Goal: Information Seeking & Learning: Find specific fact

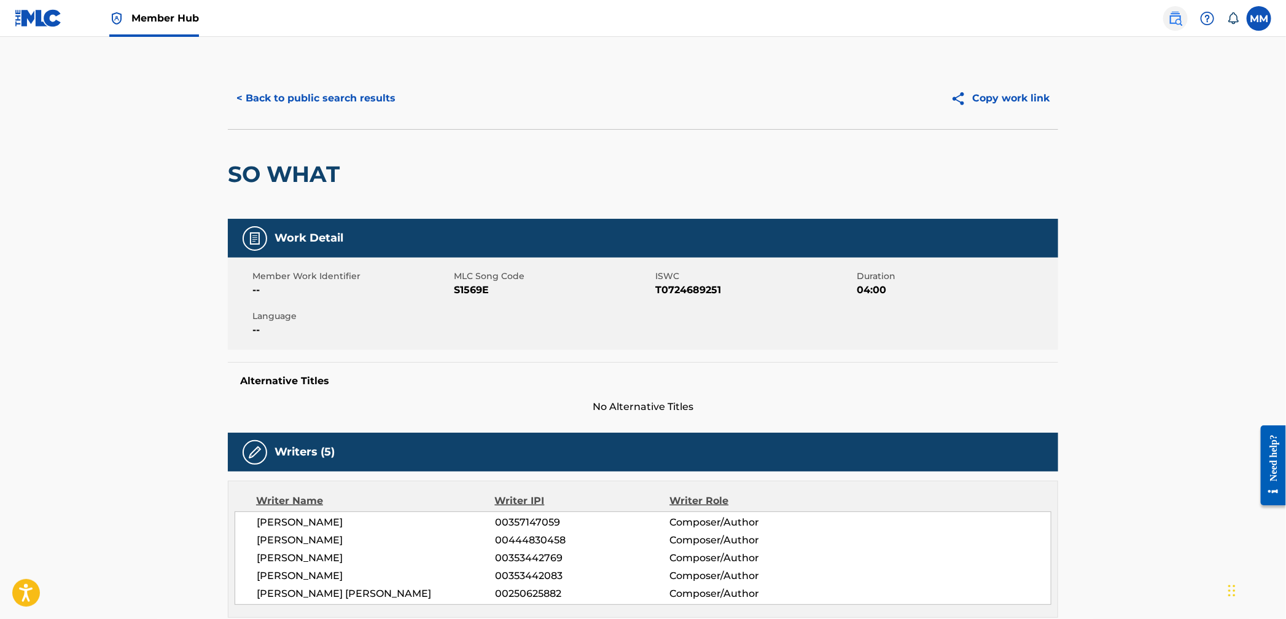
click at [1166, 20] on link at bounding box center [1175, 18] width 25 height 25
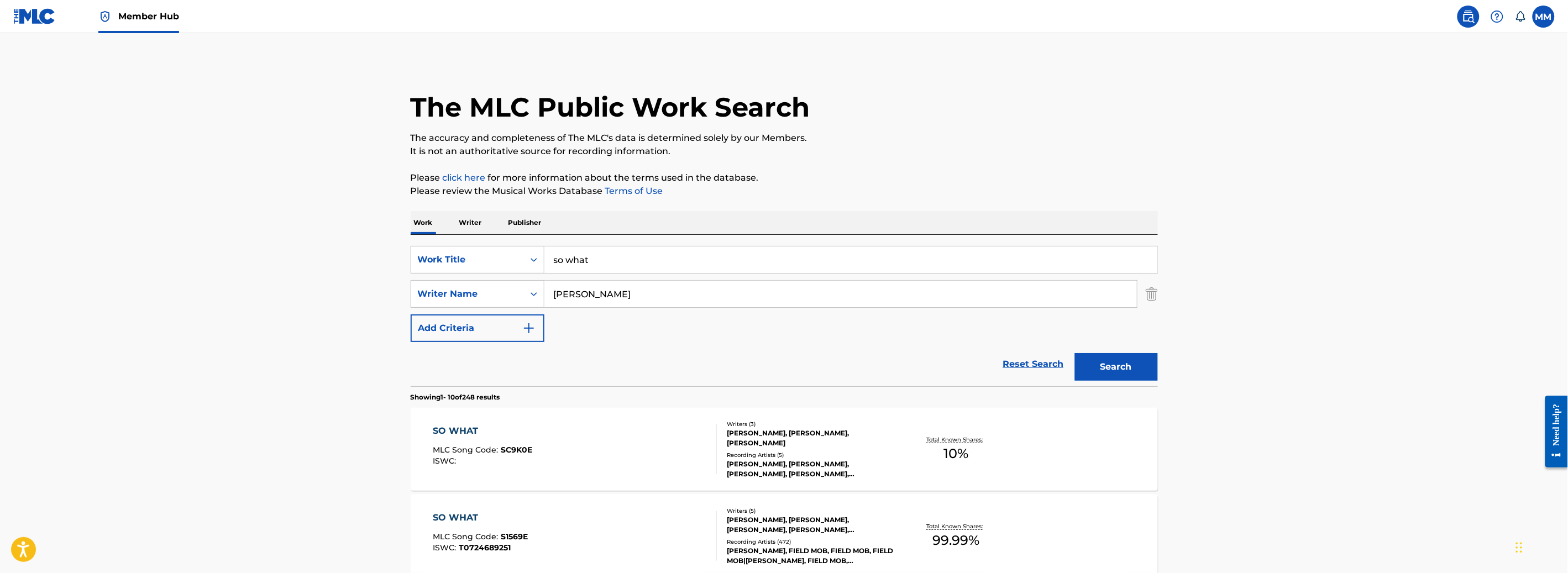
click at [470, 218] on p "Writer" at bounding box center [470, 223] width 30 height 23
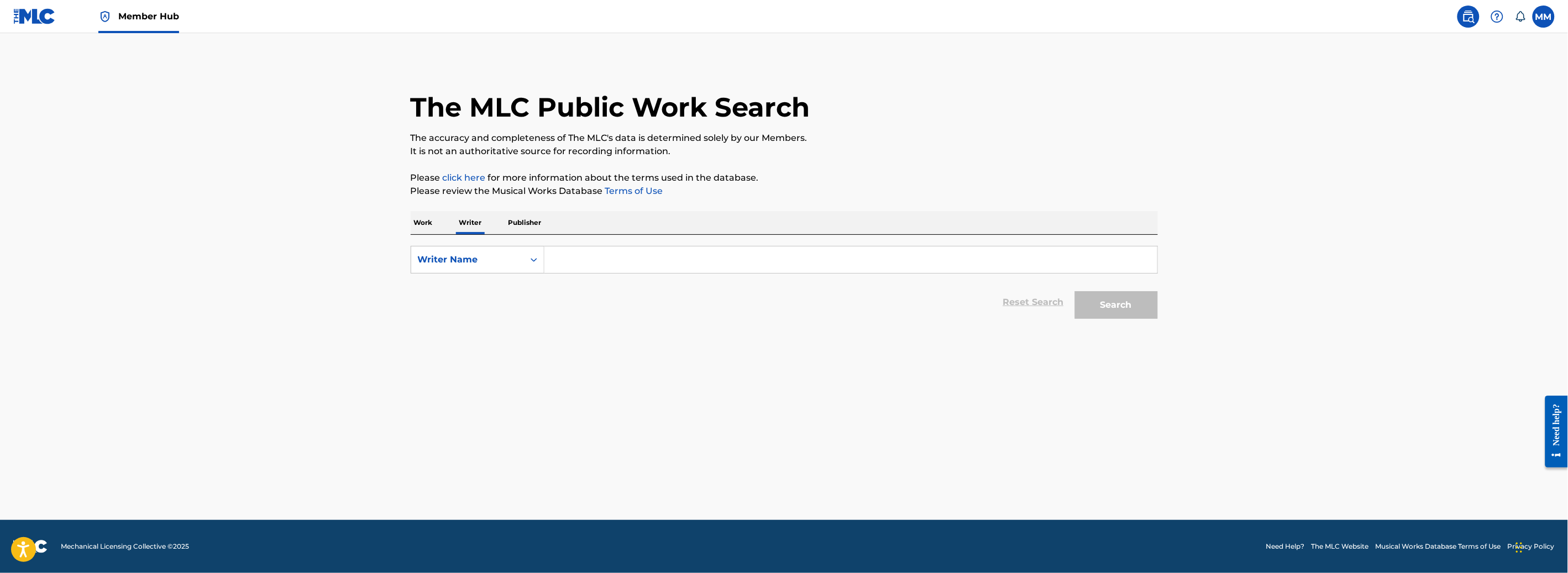
click at [707, 270] on input "Search Form" at bounding box center [850, 259] width 613 height 26
paste input "[PERSON_NAME]"
type input "[PERSON_NAME]"
click at [1125, 304] on button "Search" at bounding box center [1116, 305] width 83 height 28
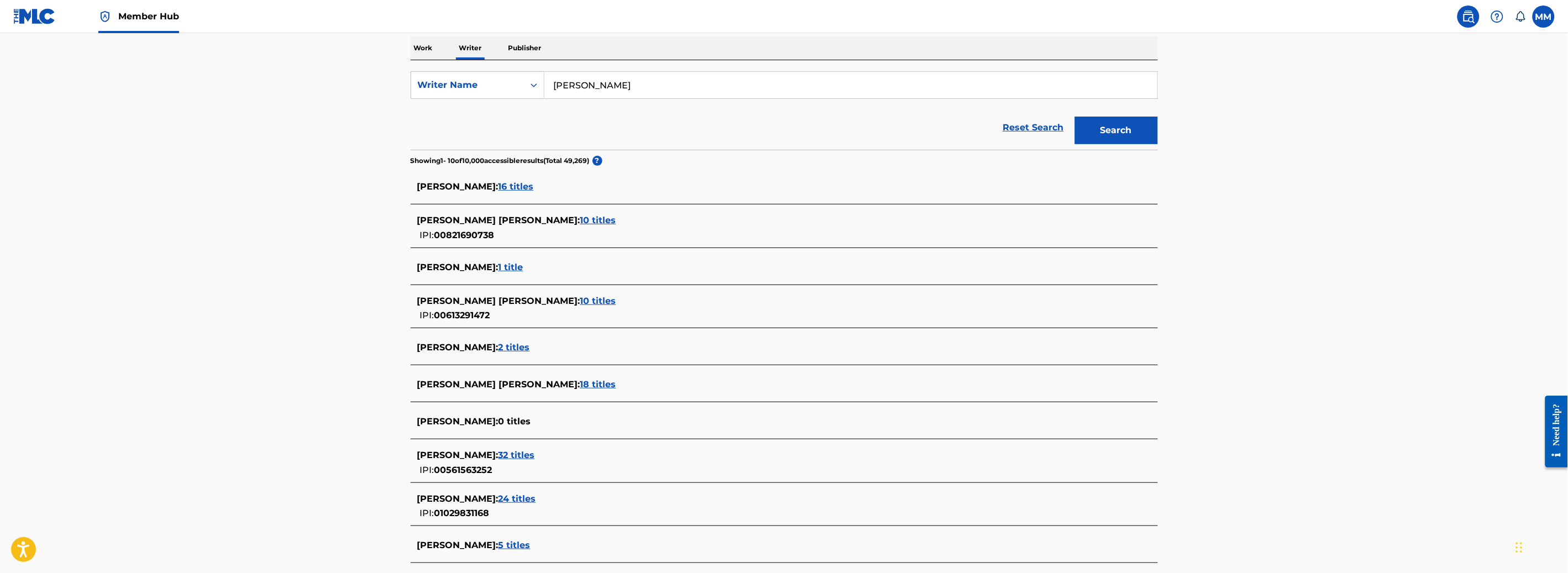
scroll to position [180, 0]
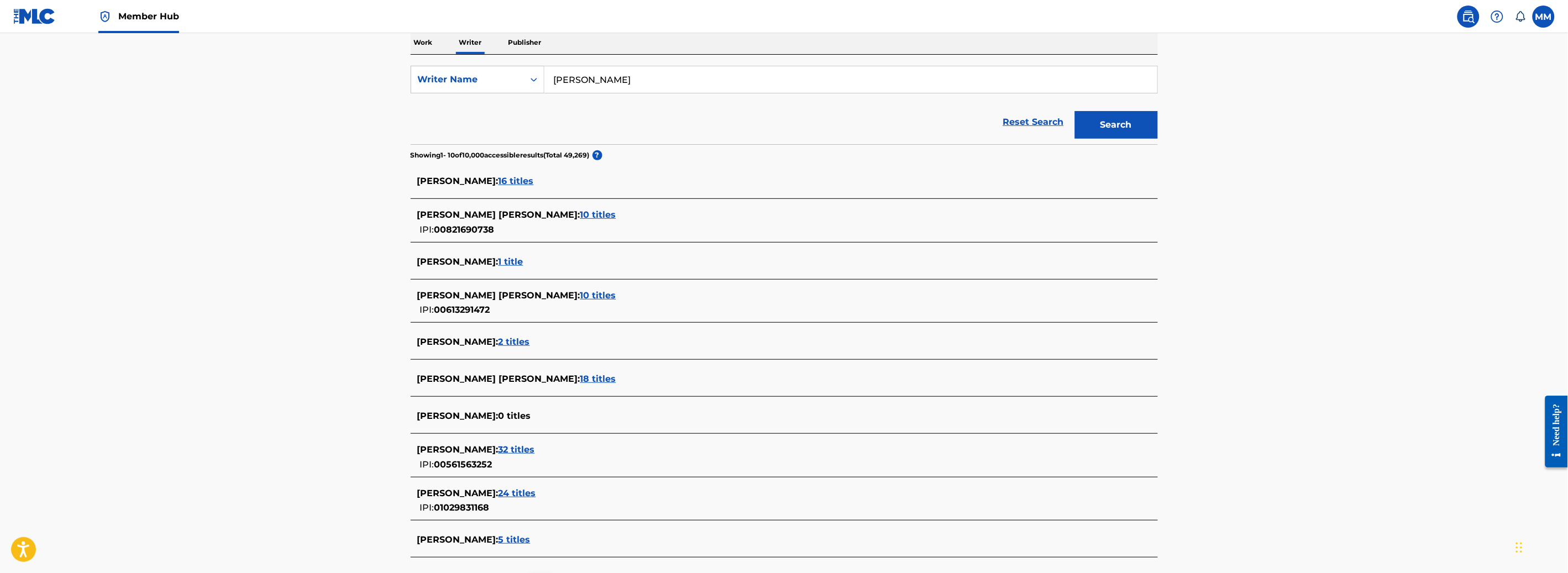
click at [522, 450] on span "32 titles" at bounding box center [516, 450] width 37 height 11
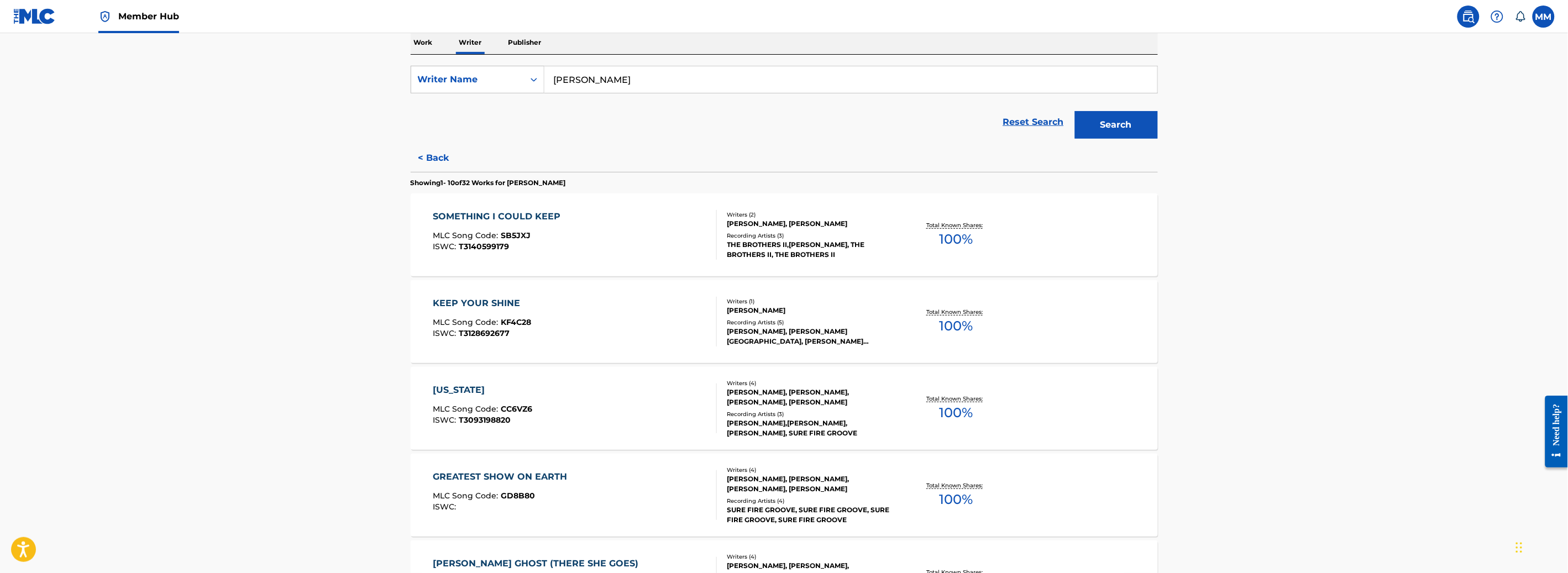
click at [641, 248] on div "SOMETHING I COULD KEEP MLC Song Code : SB5JXJ ISWC : T3140599179" at bounding box center [575, 234] width 284 height 49
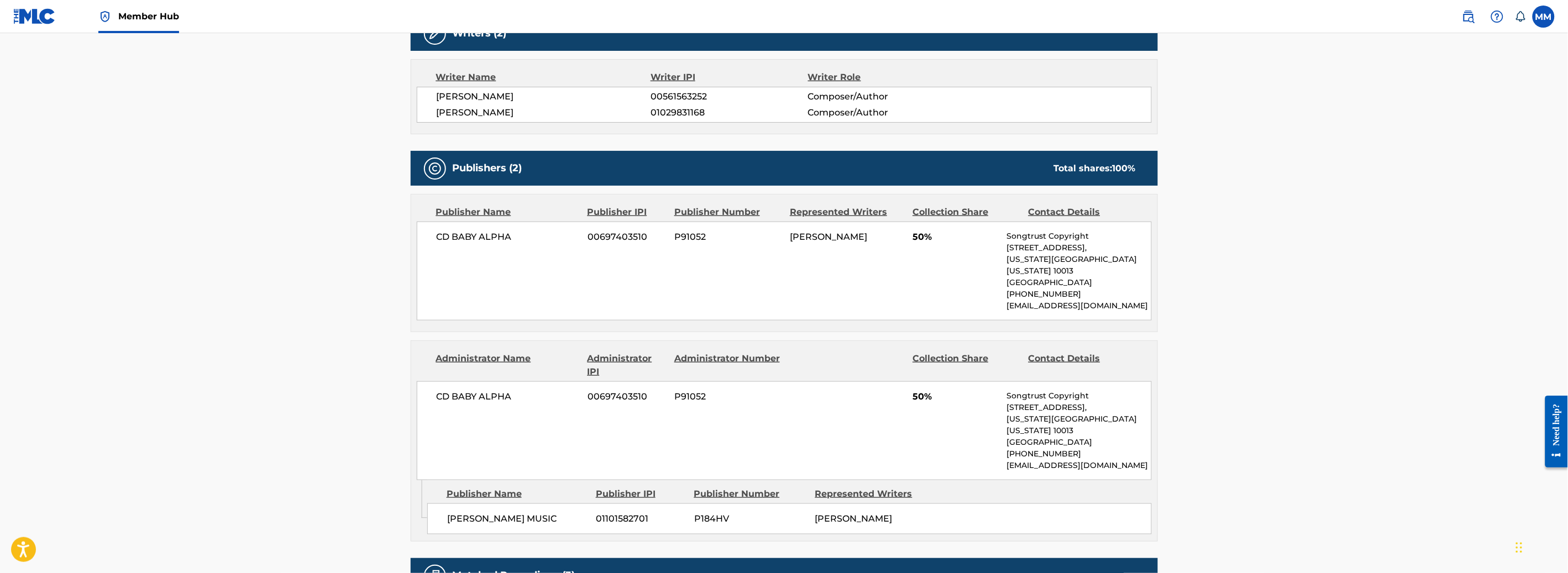
scroll to position [484, 0]
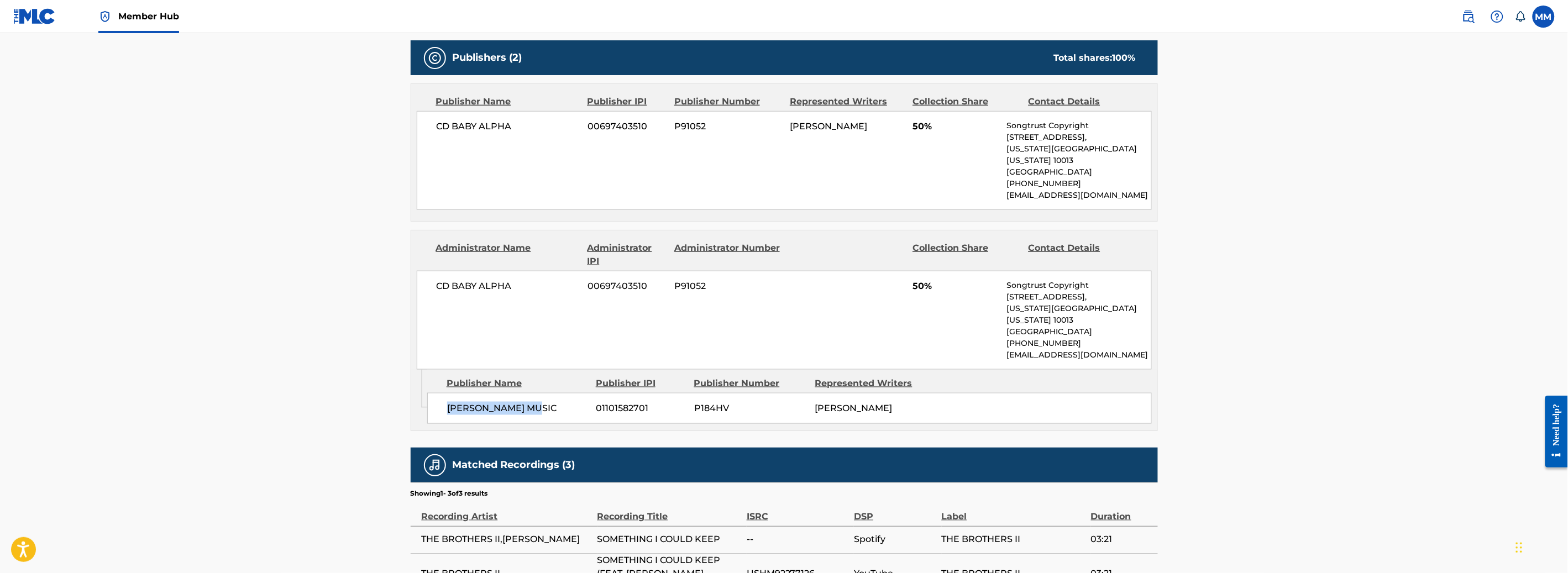
drag, startPoint x: 478, startPoint y: 383, endPoint x: 548, endPoint y: 384, distance: 70.0
click at [548, 402] on span "[PERSON_NAME] MUSIC" at bounding box center [517, 408] width 141 height 13
copy span "[PERSON_NAME] MUSIC"
drag, startPoint x: 527, startPoint y: 275, endPoint x: 431, endPoint y: 269, distance: 96.2
click at [431, 271] on div "CD BABY ALPHA 00697403510 P91052 50% Songtrust Copyright [STREET_ADDRESS][US_ST…" at bounding box center [784, 320] width 735 height 99
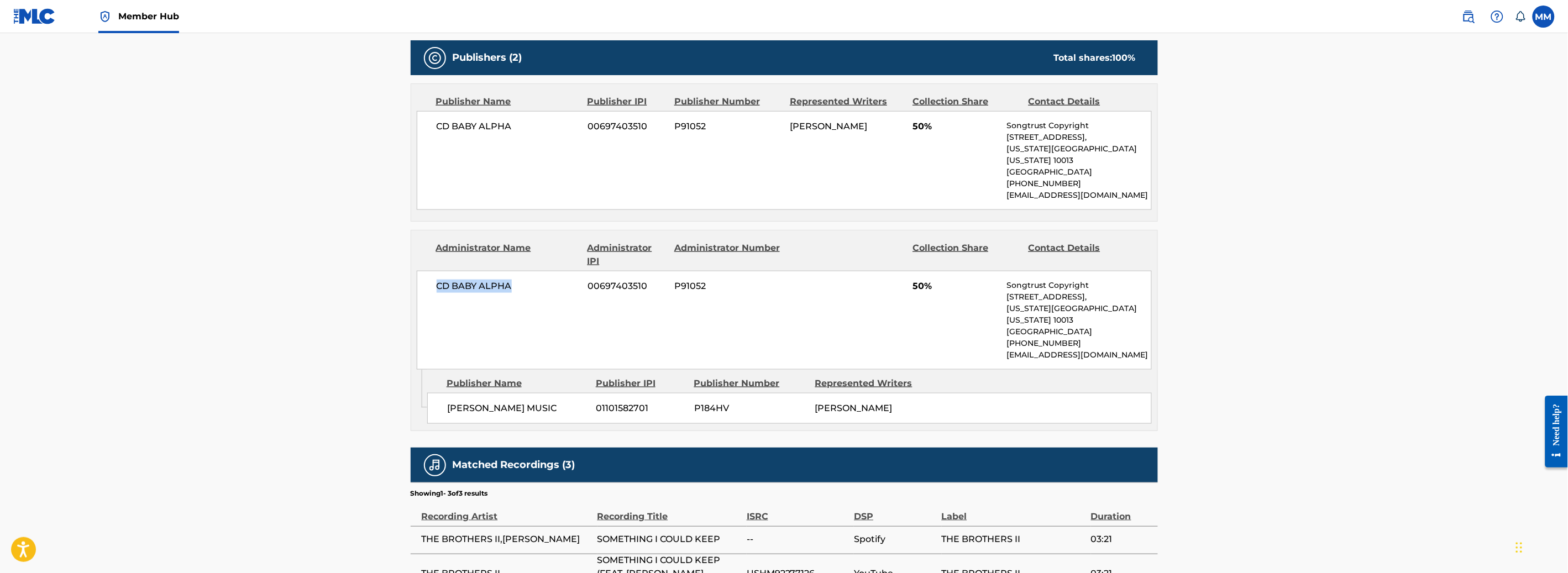
copy span "CD BABY ALPHA"
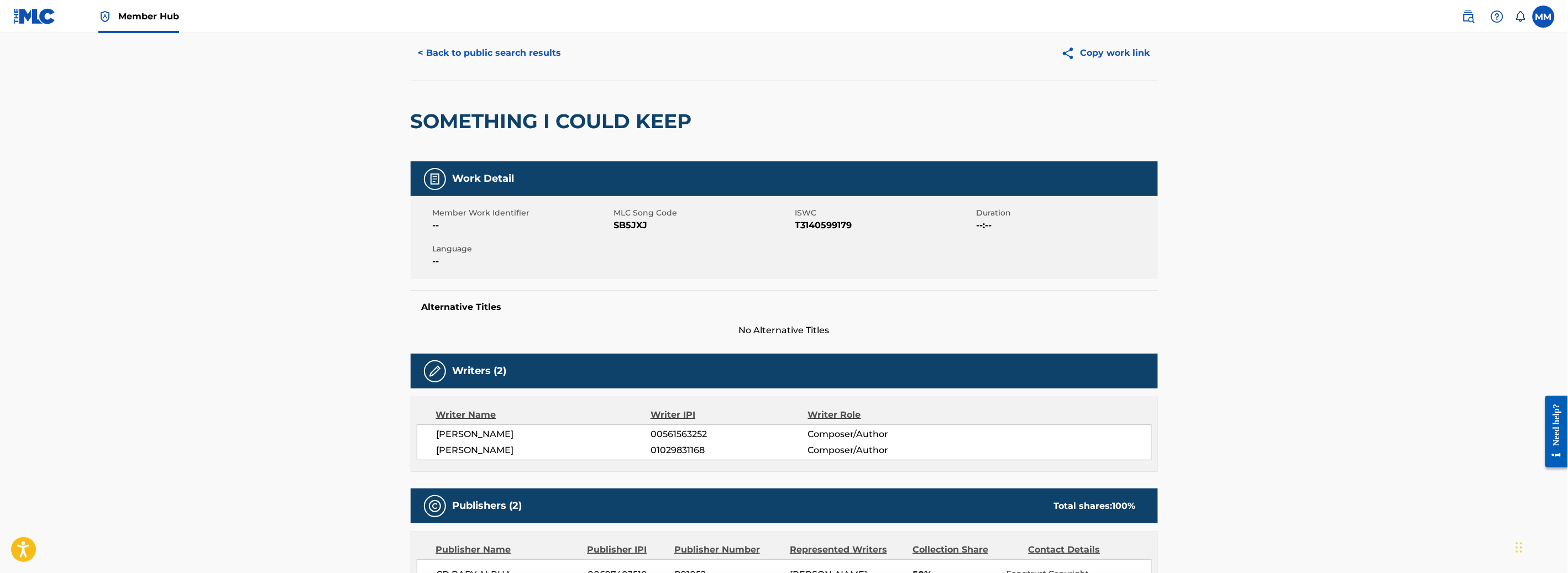
scroll to position [0, 0]
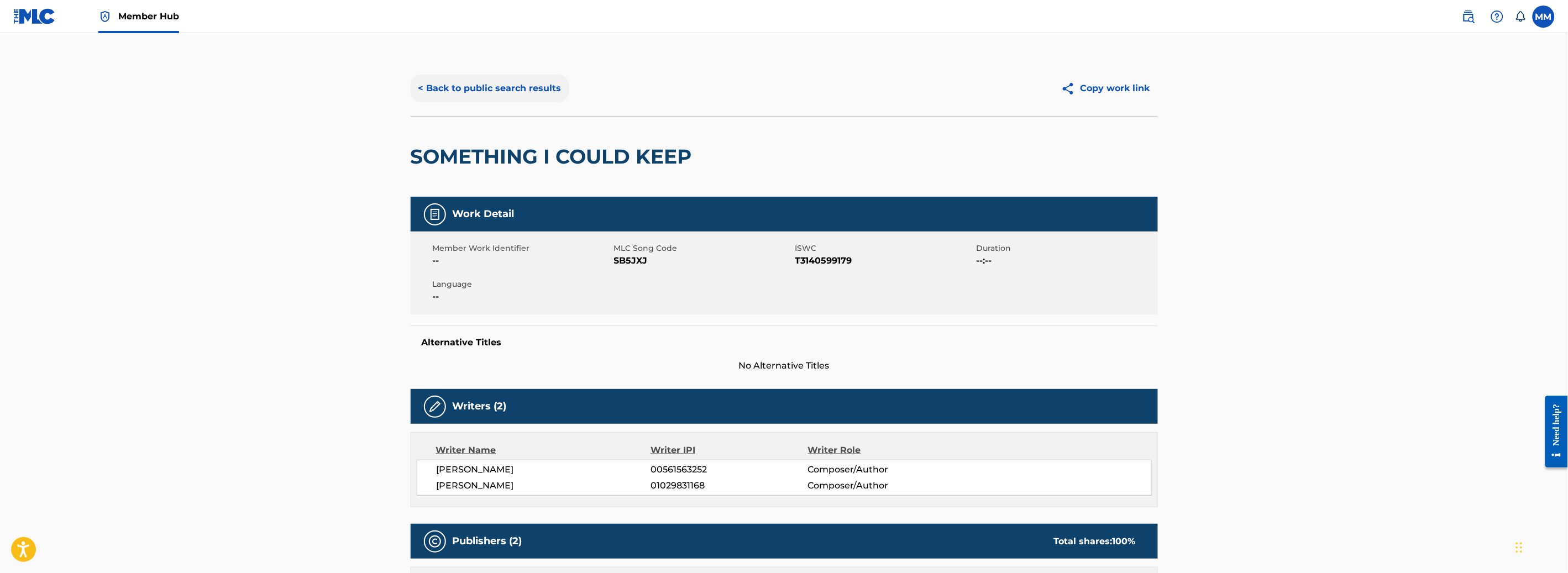
click at [470, 95] on button "< Back to public search results" at bounding box center [489, 88] width 158 height 28
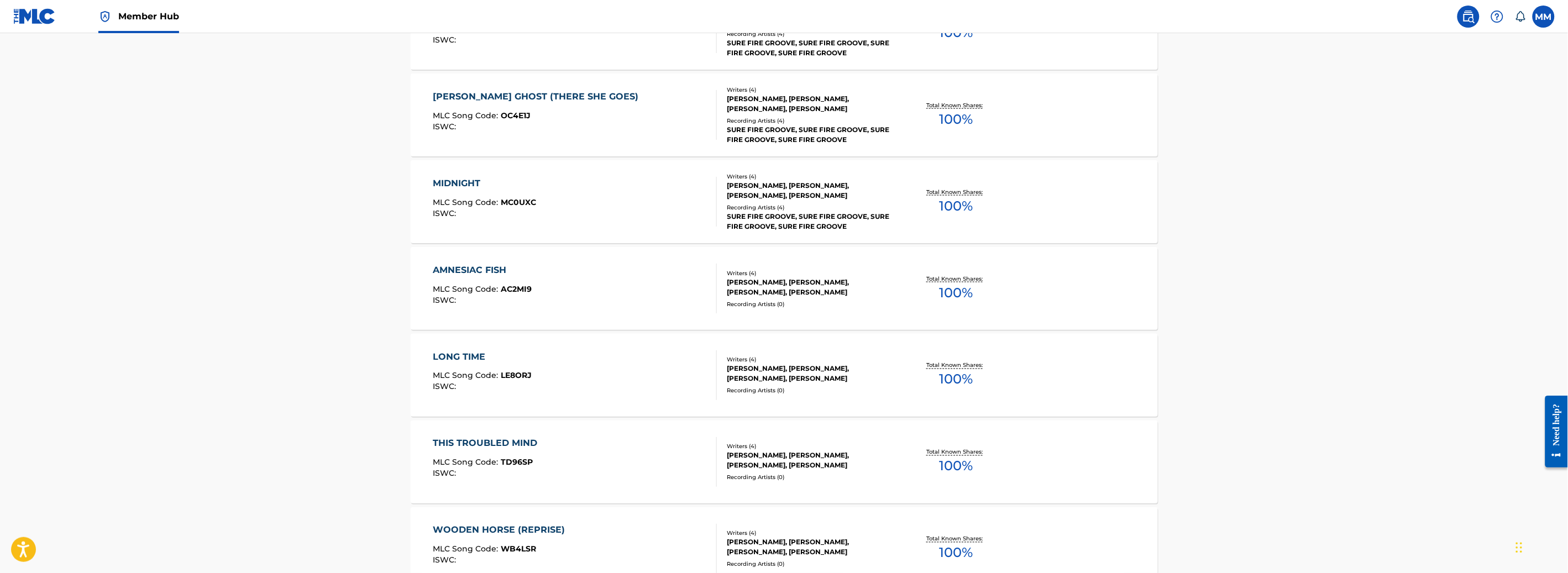
scroll to position [779, 0]
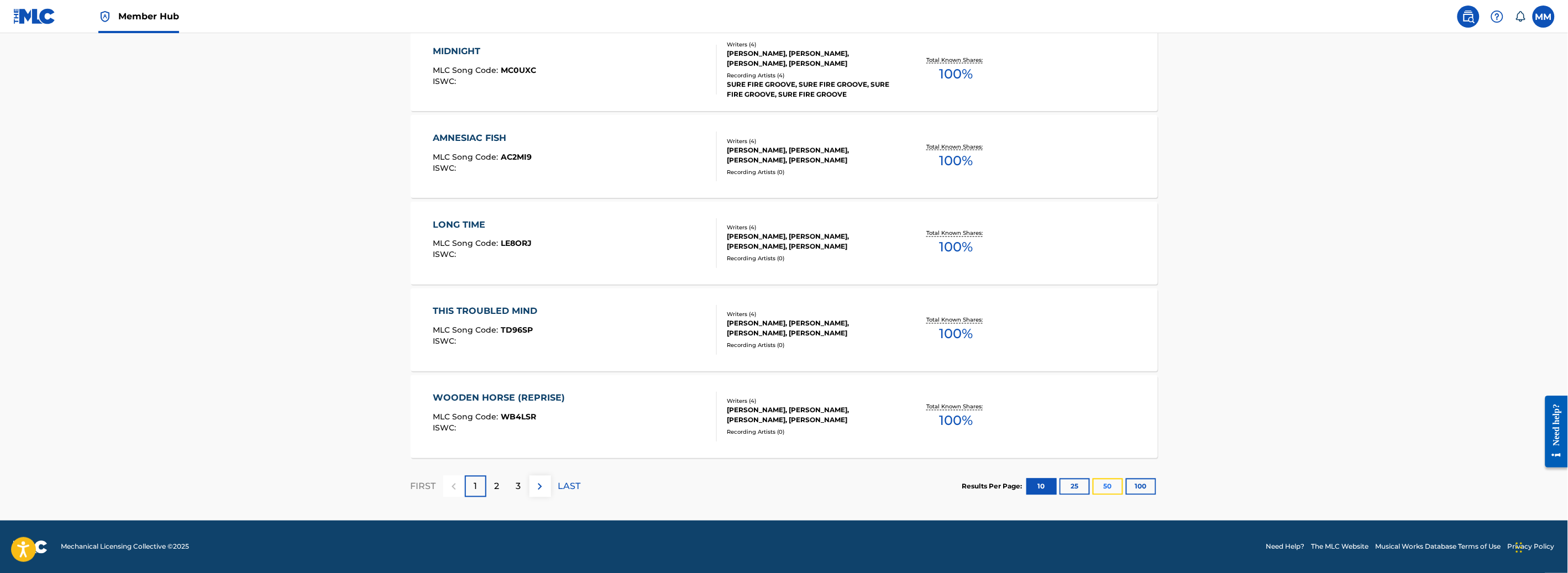
click at [1113, 492] on button "50" at bounding box center [1107, 487] width 31 height 16
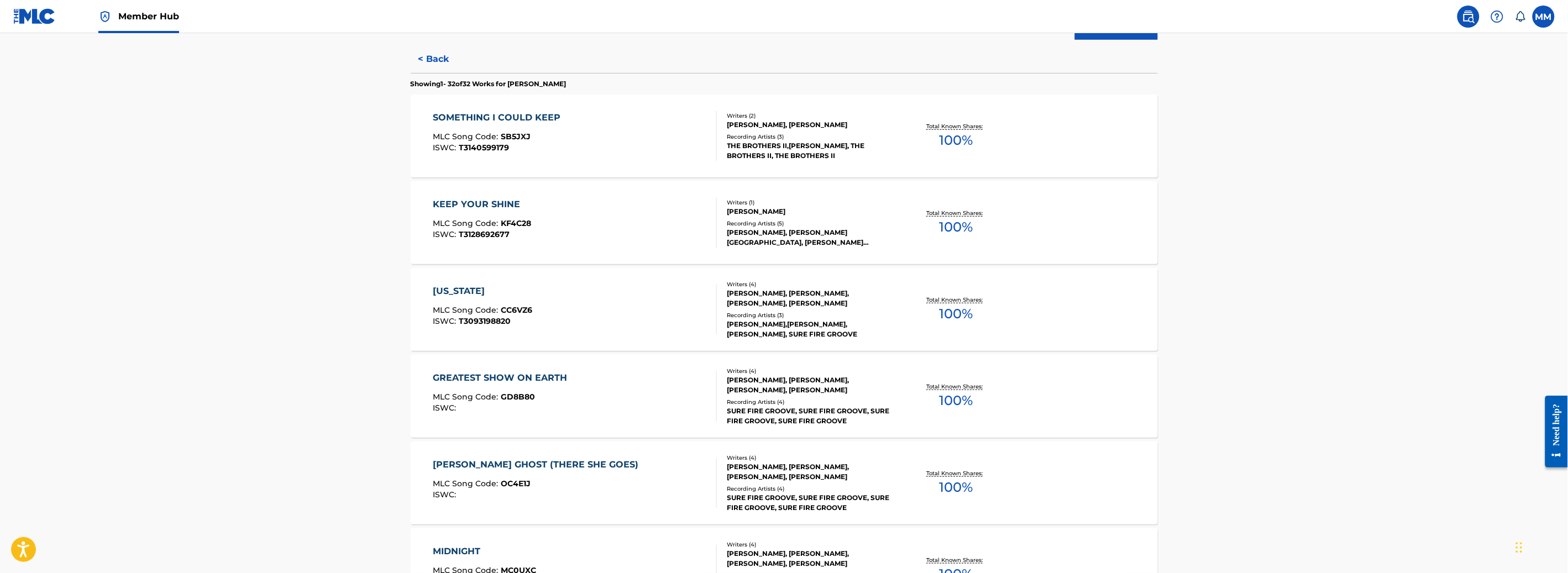
scroll to position [283, 0]
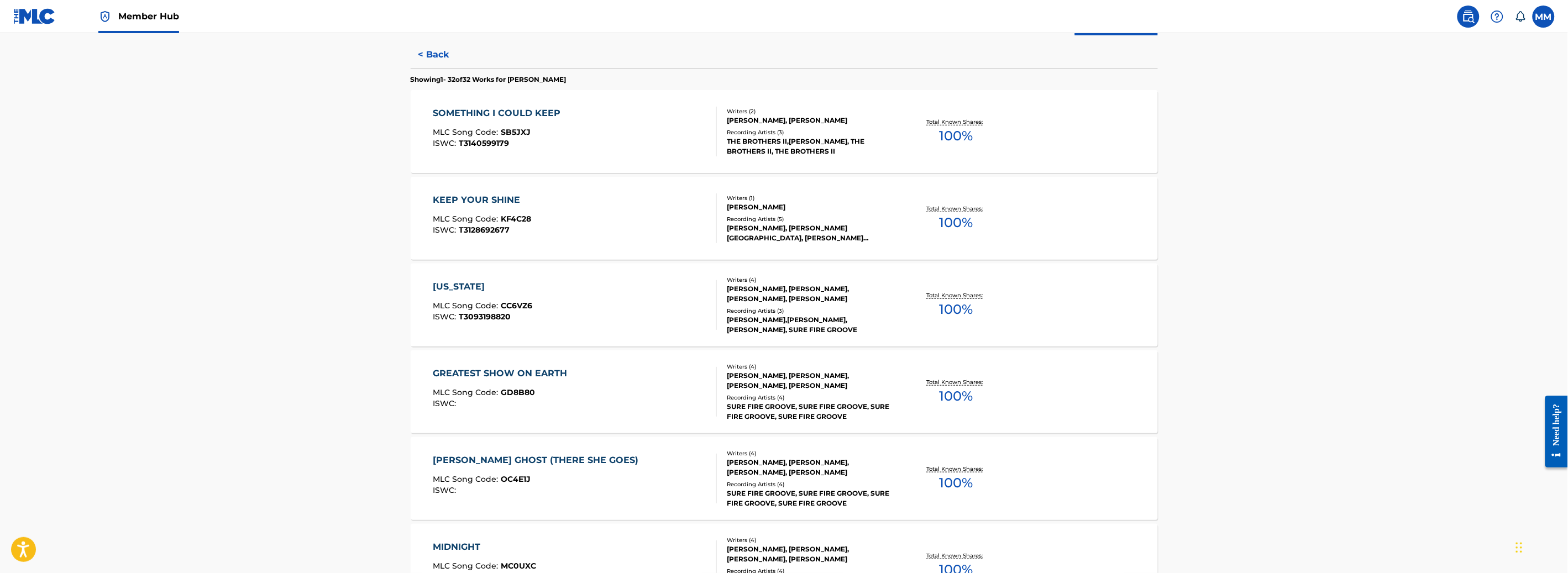
click at [587, 308] on div "[US_STATE] MLC Song Code : CC6VZ6 ISWC : T3093198820" at bounding box center [575, 304] width 284 height 49
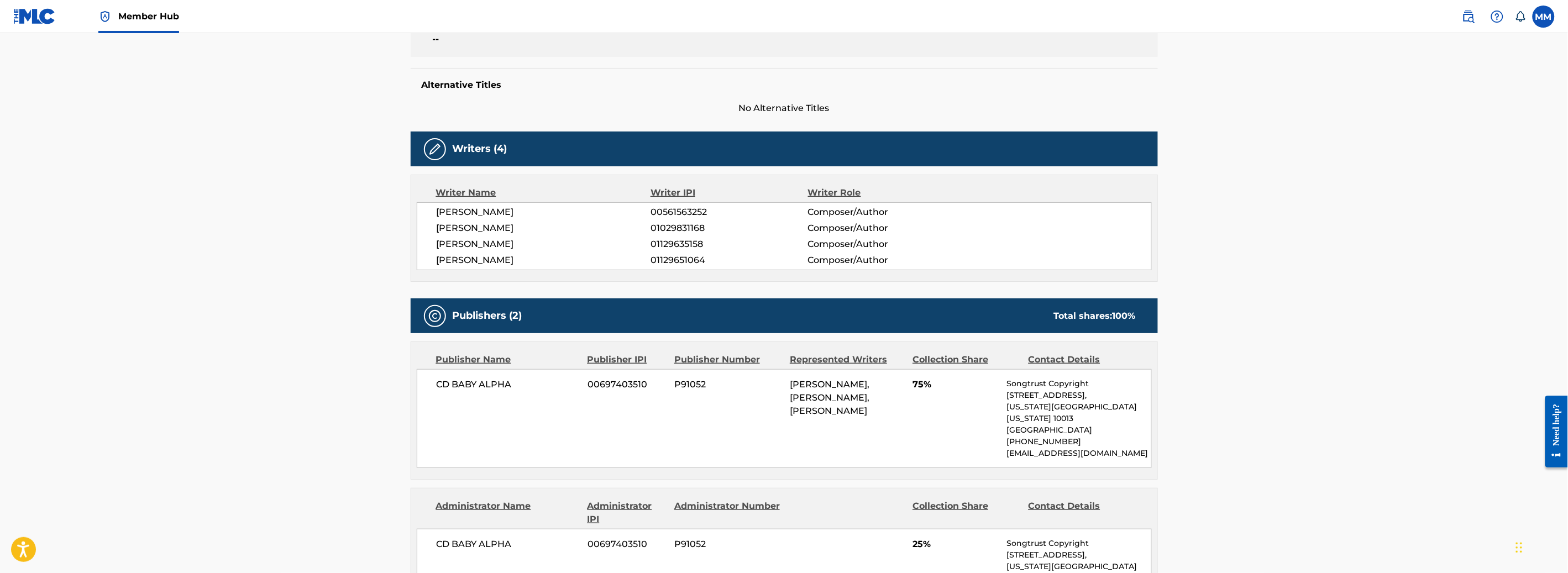
scroll to position [252, 0]
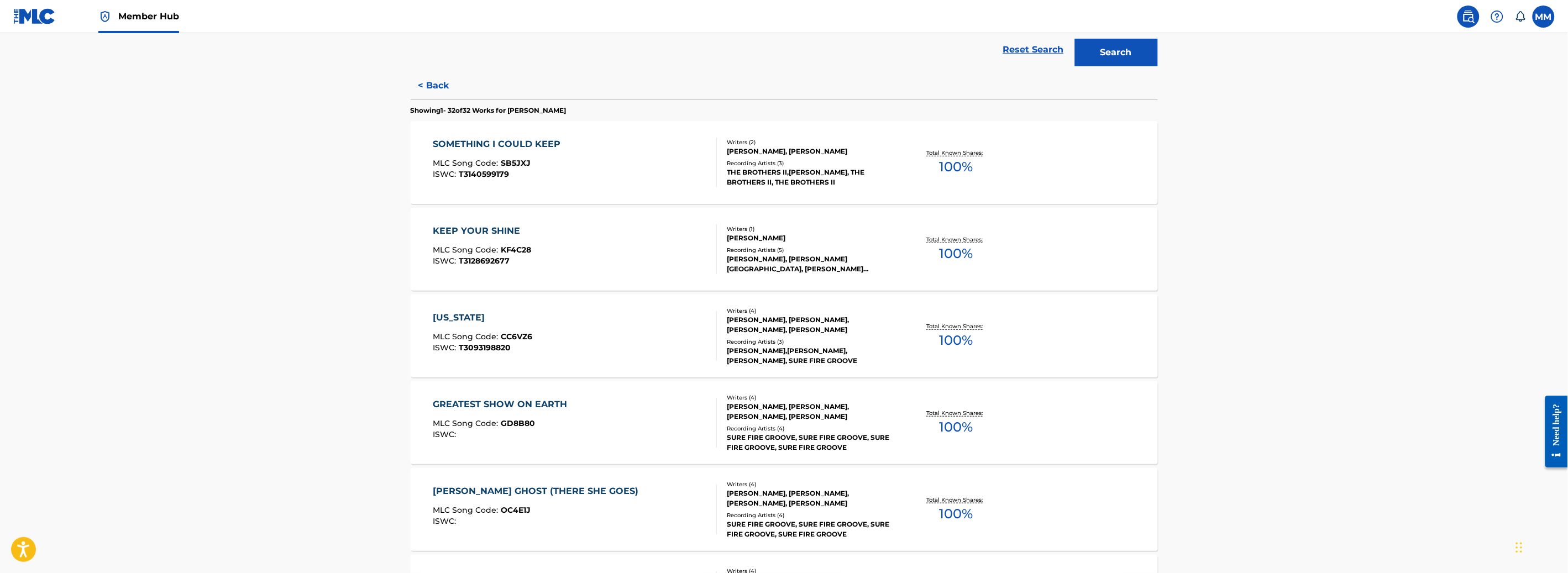
scroll to position [242, 0]
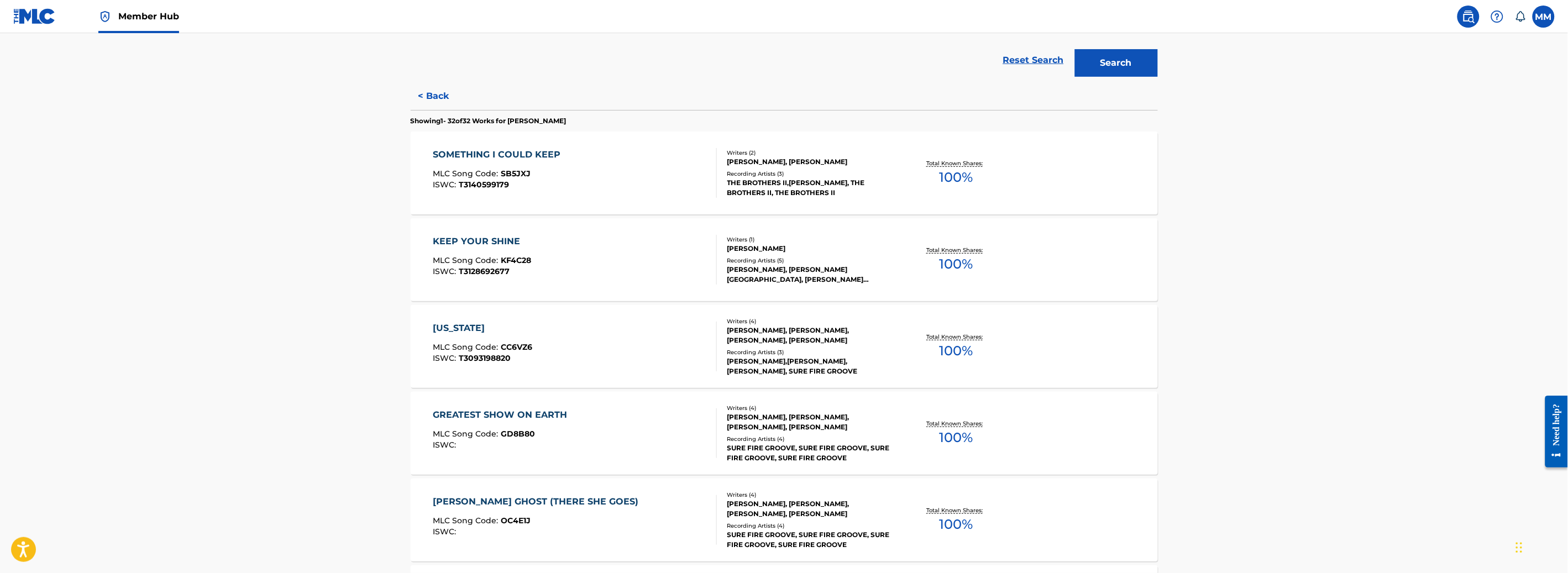
click at [478, 348] on span "MLC Song Code :" at bounding box center [467, 346] width 68 height 10
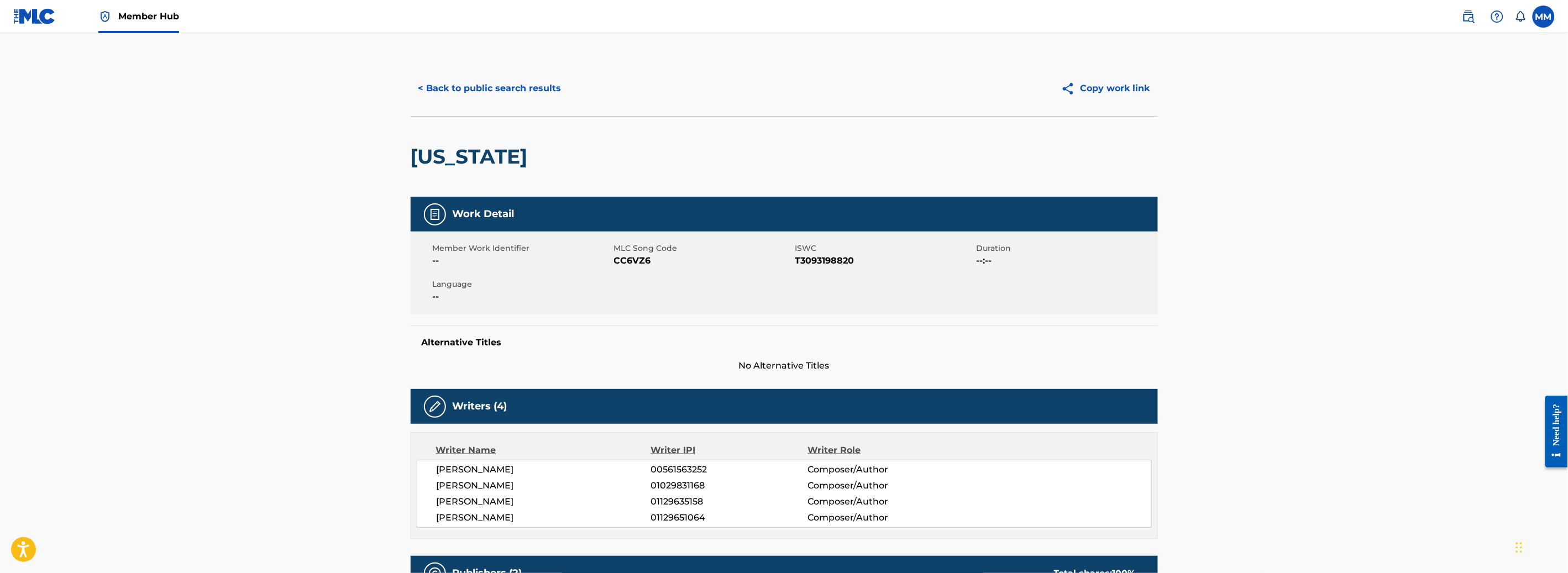
click at [623, 263] on span "CC6VZ6" at bounding box center [703, 261] width 178 height 13
copy span "CC6VZ6"
click at [459, 86] on button "< Back to public search results" at bounding box center [489, 88] width 158 height 28
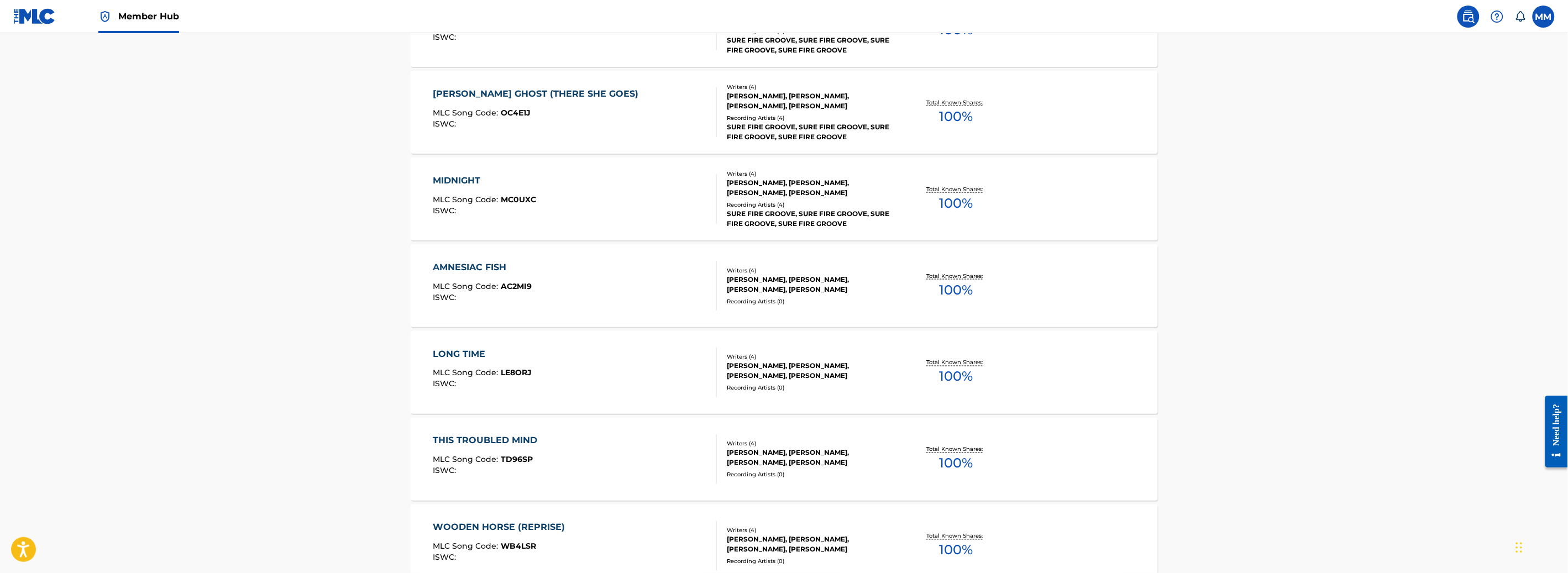
scroll to position [663, 0]
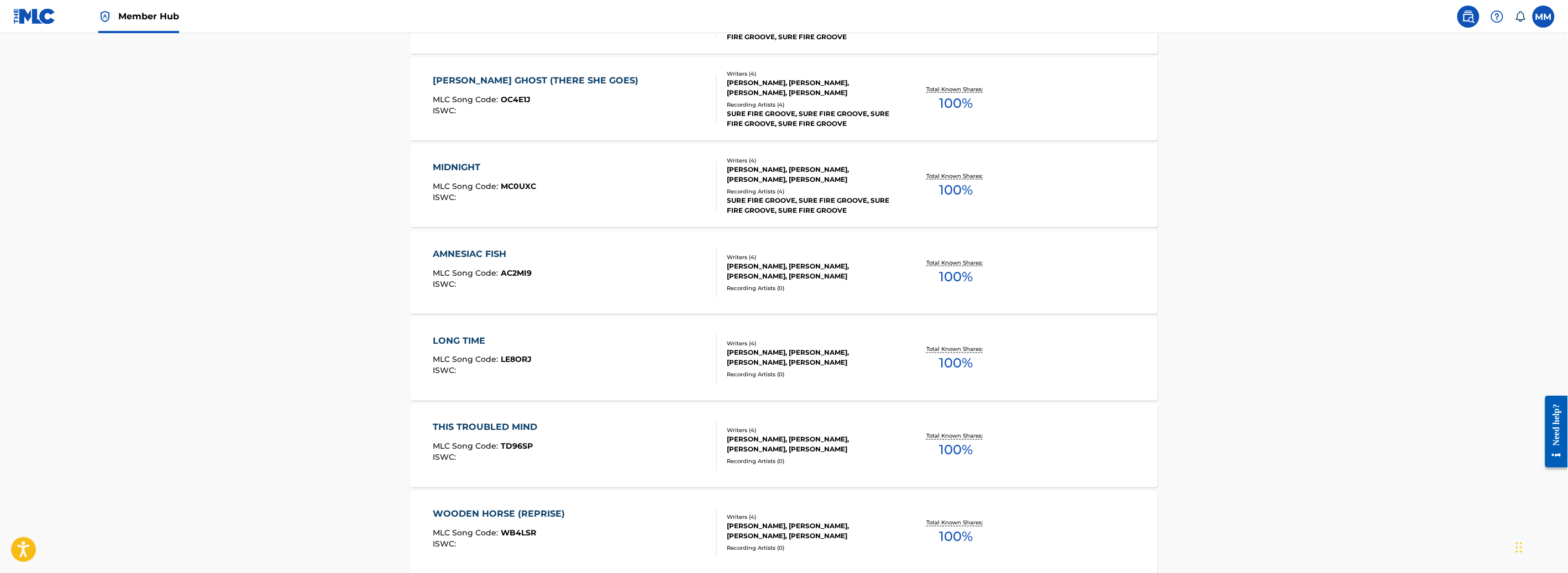
click at [582, 352] on div "LONG TIME MLC Song Code : LE8ORJ ISWC :" at bounding box center [575, 359] width 284 height 49
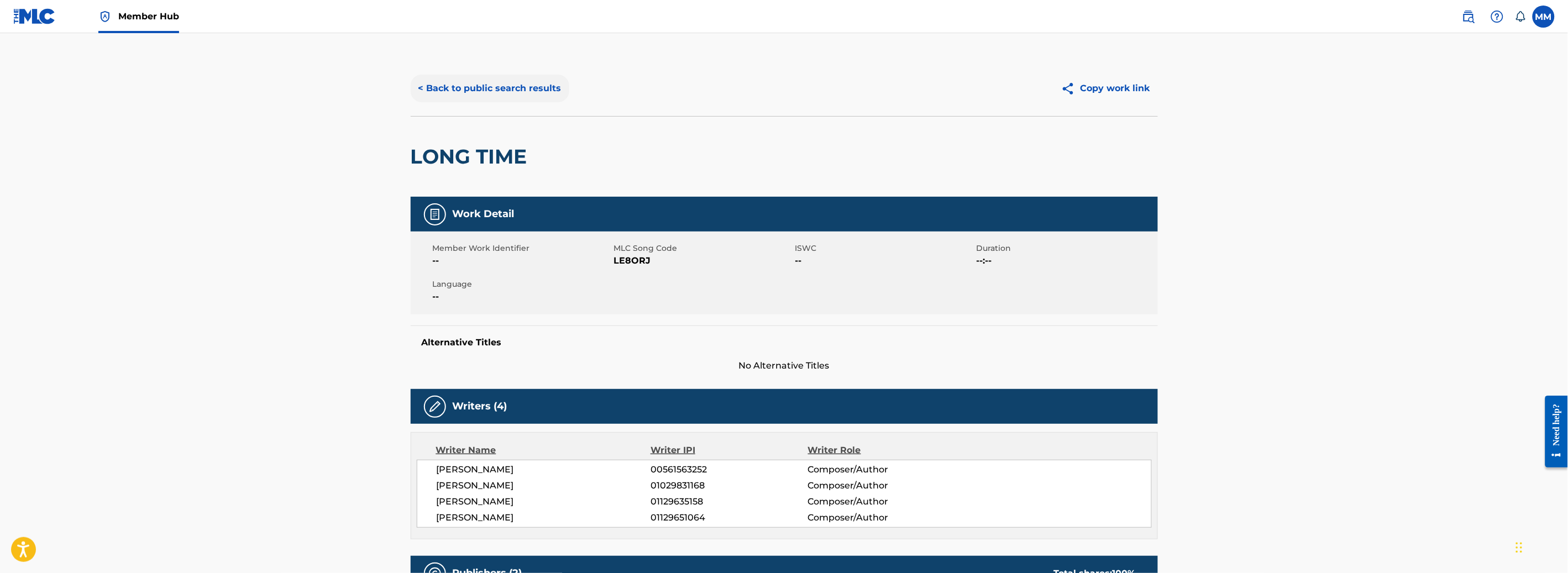
click at [436, 87] on button "< Back to public search results" at bounding box center [489, 88] width 158 height 28
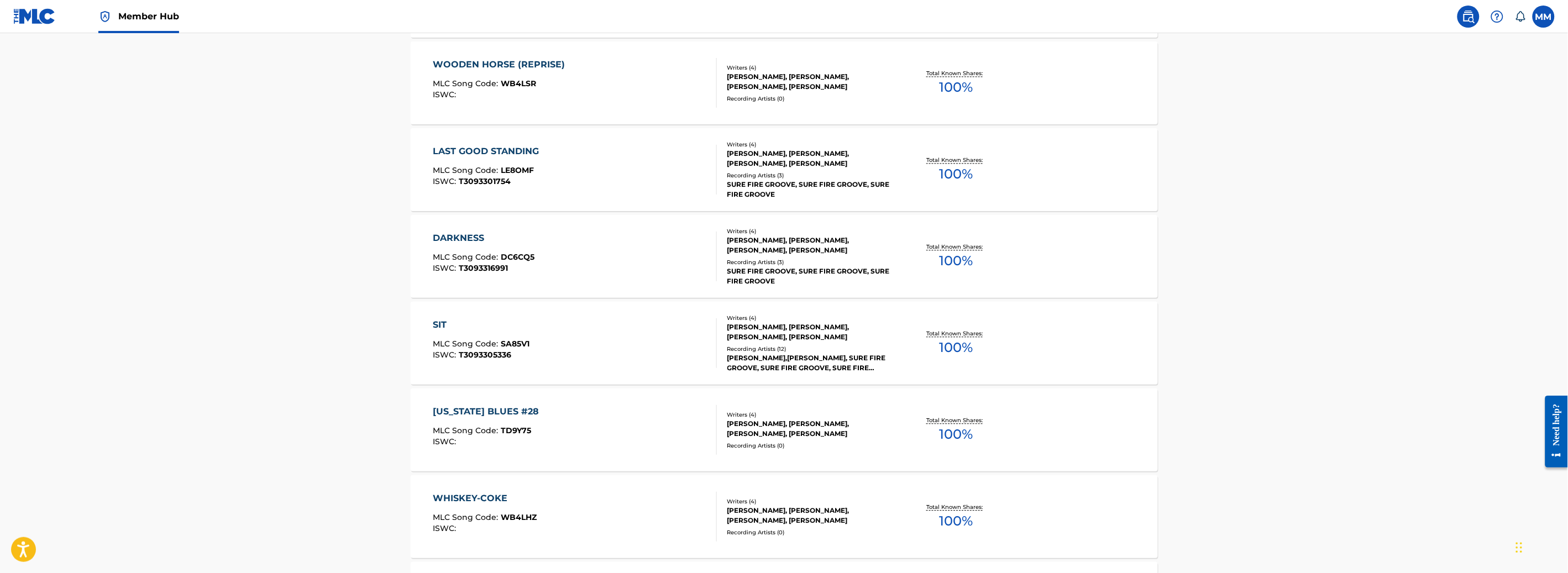
scroll to position [1124, 0]
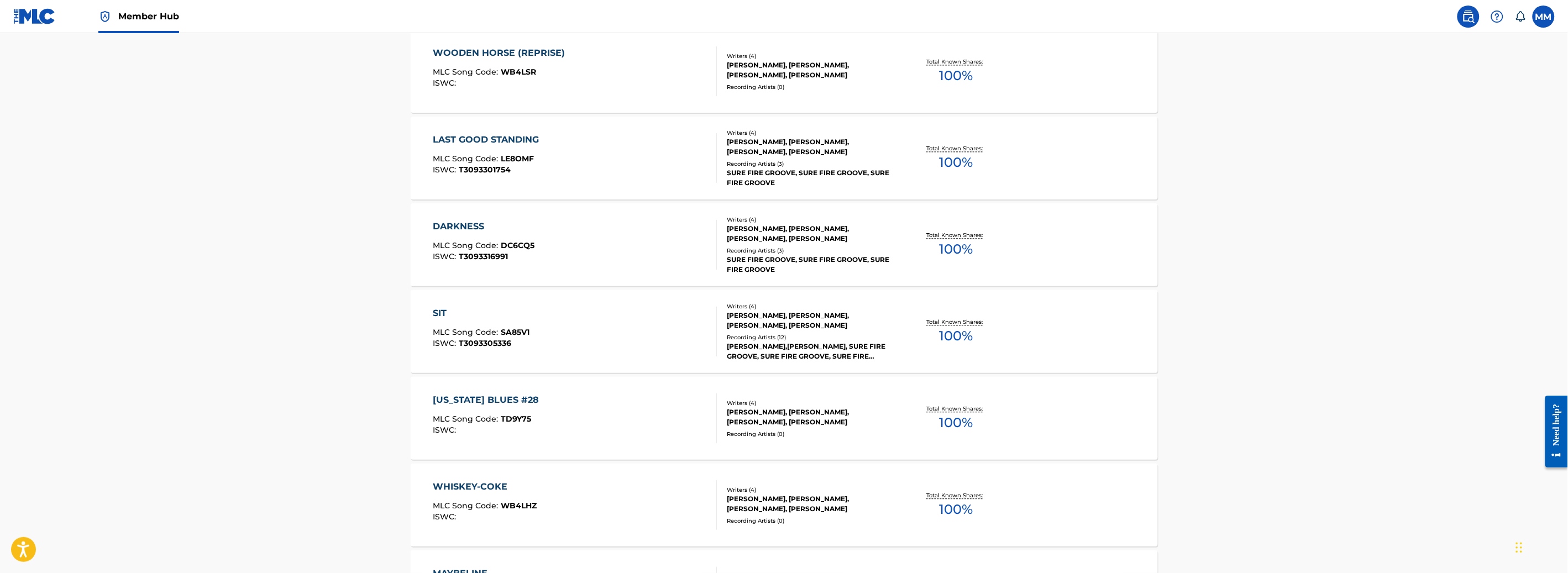
click at [604, 346] on div "SIT MLC Song Code : SA85V1 ISWC : T3093305336" at bounding box center [575, 331] width 284 height 49
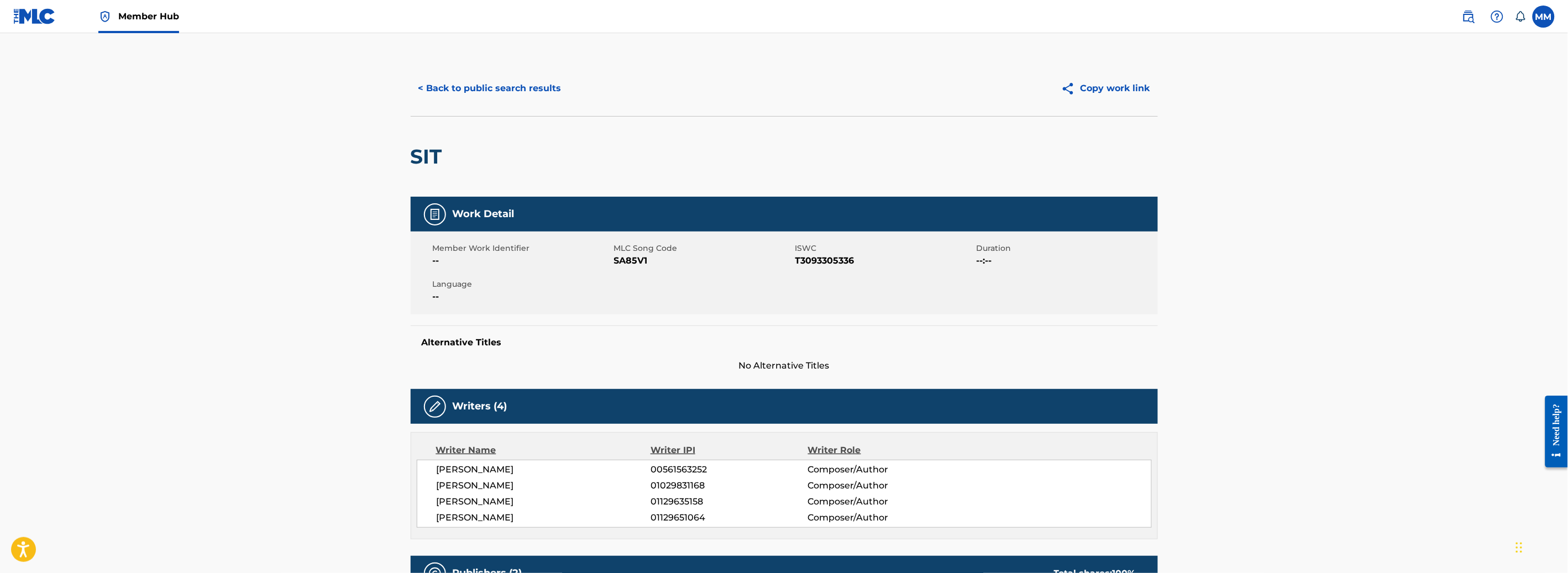
scroll to position [72, 0]
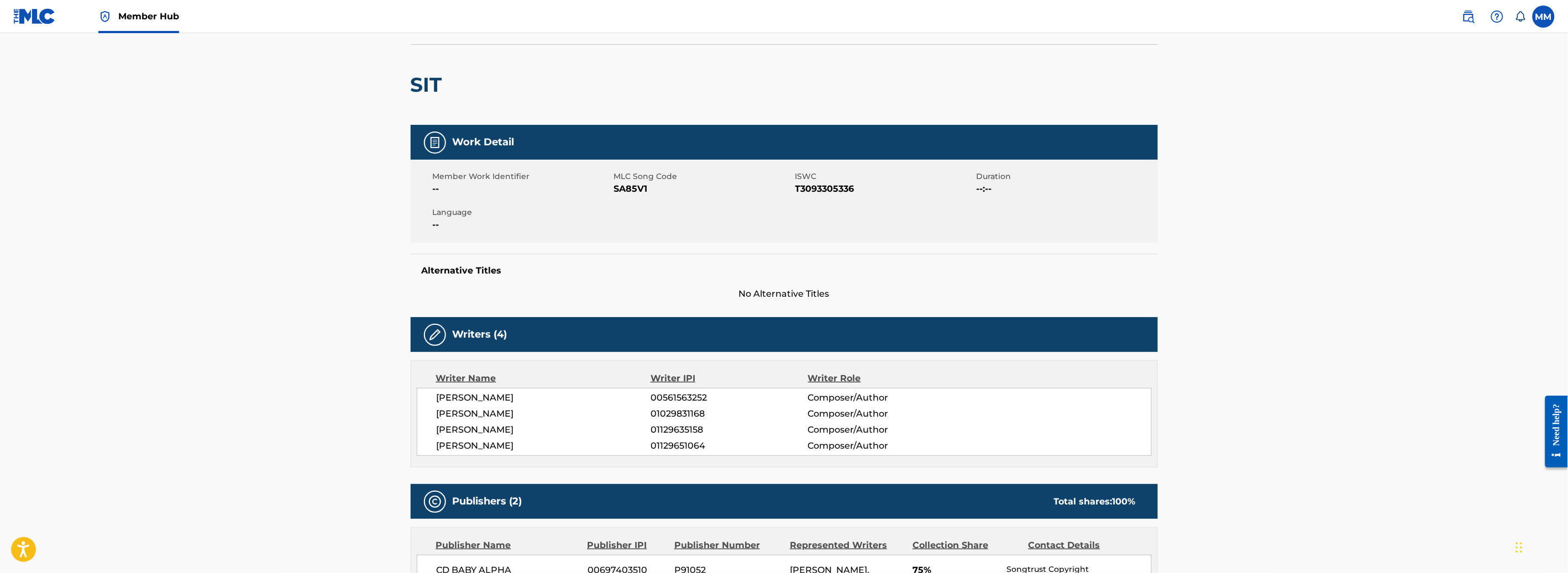
click at [632, 188] on span "SA85V1" at bounding box center [703, 189] width 178 height 13
copy span "SA85V1"
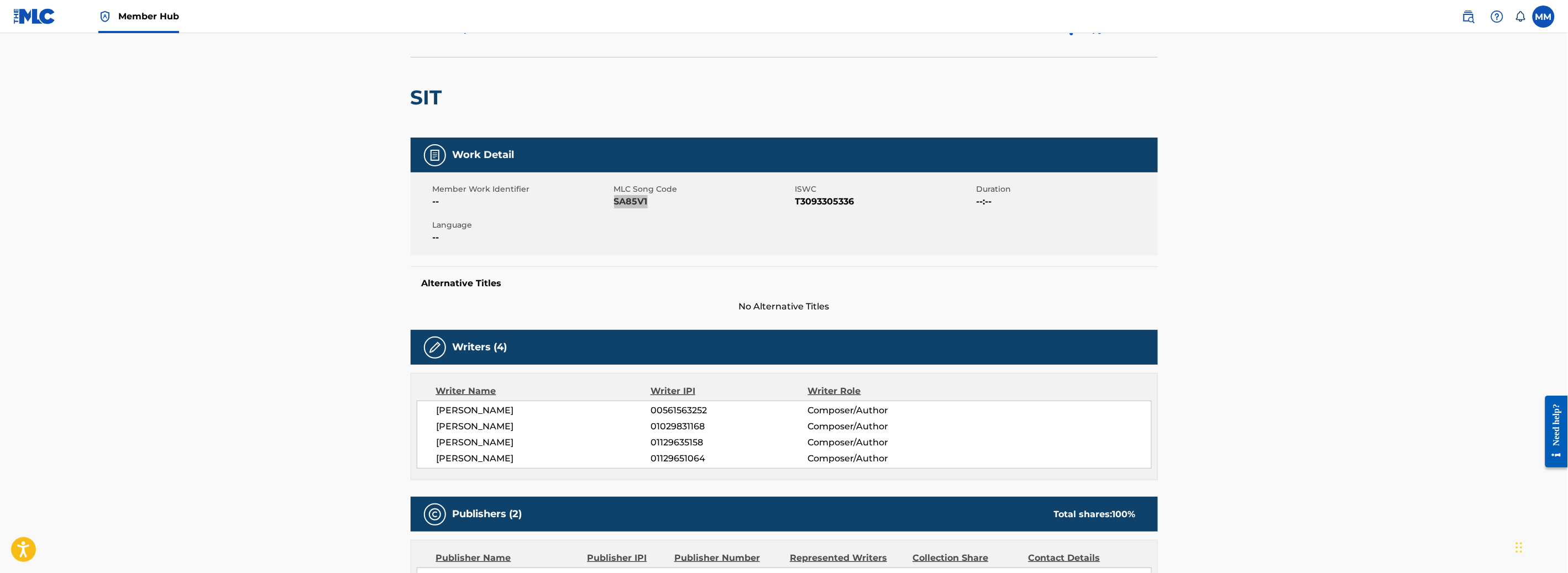
scroll to position [0, 0]
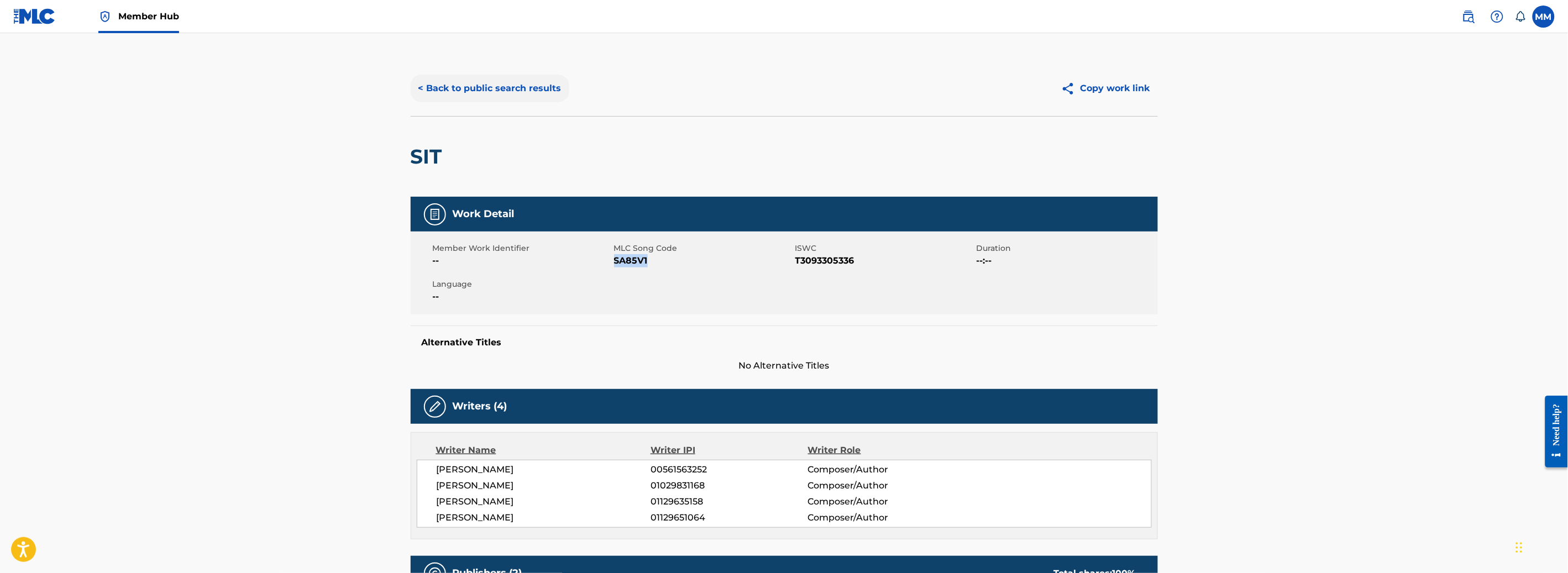
click at [439, 86] on button "< Back to public search results" at bounding box center [489, 88] width 158 height 28
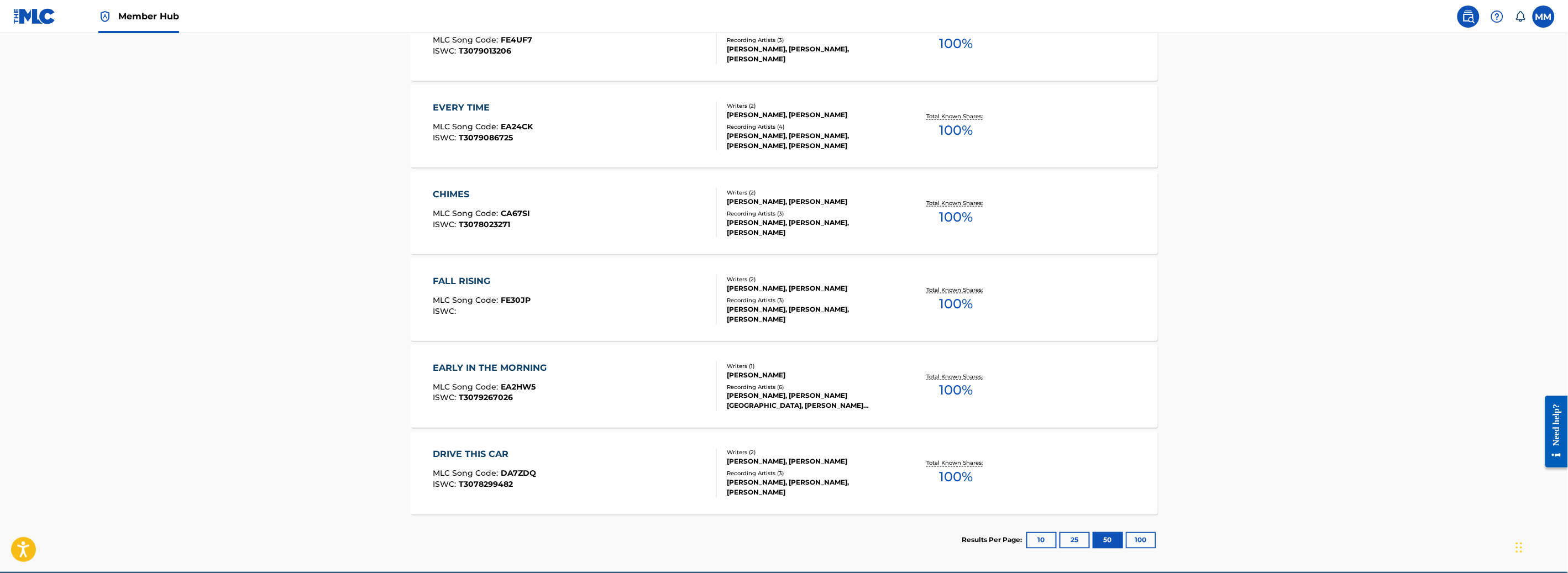
scroll to position [2658, 0]
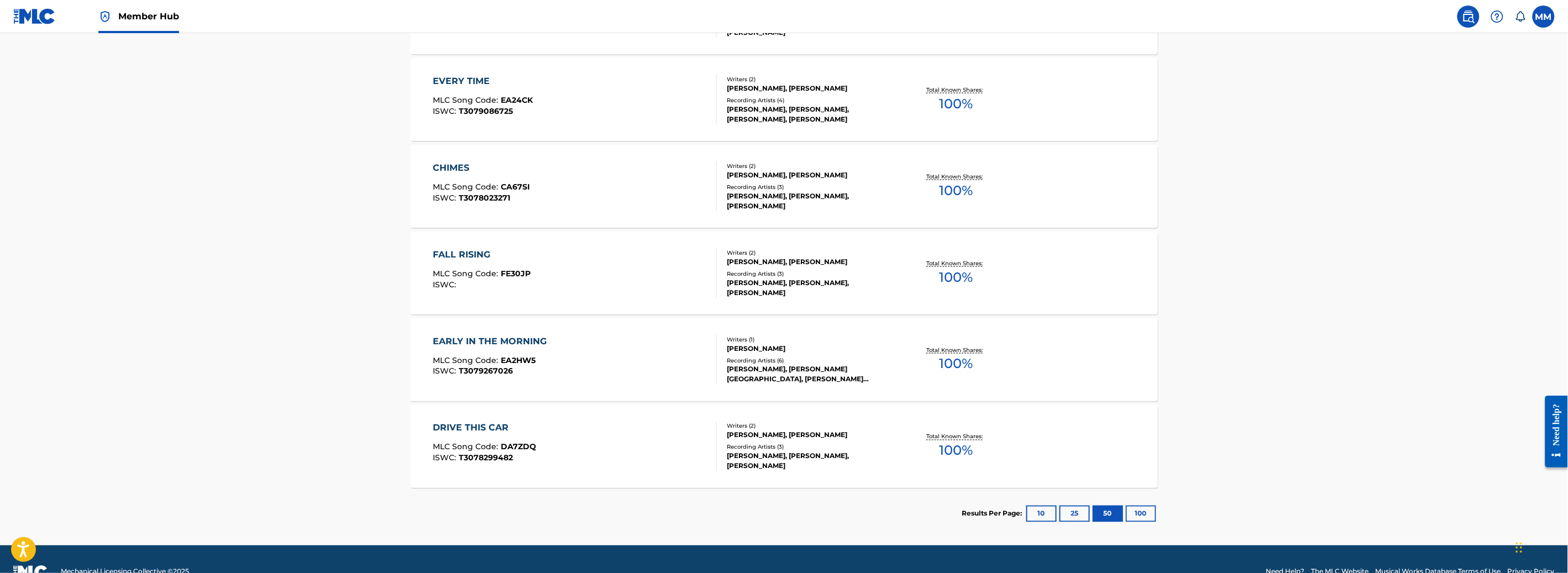
click at [632, 354] on div "EARLY IN THE MORNING MLC Song Code : EA2HW5 ISWC : T3079267026" at bounding box center [575, 359] width 284 height 49
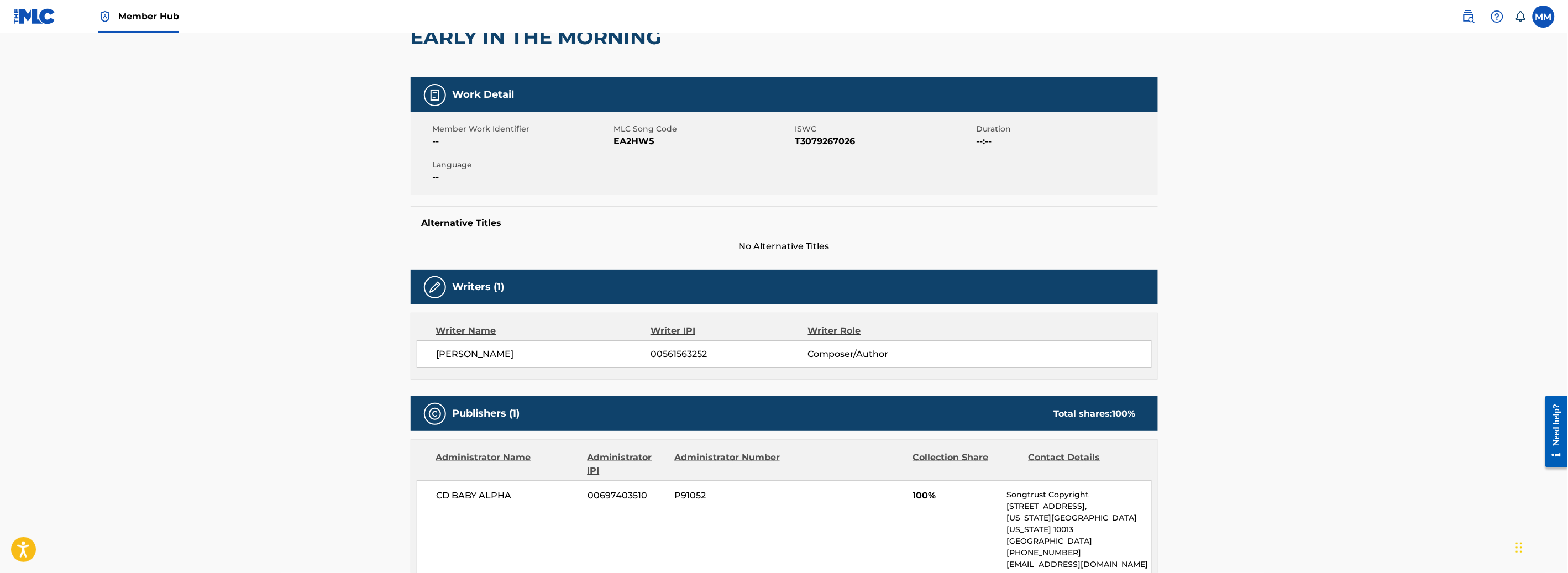
scroll to position [110, 0]
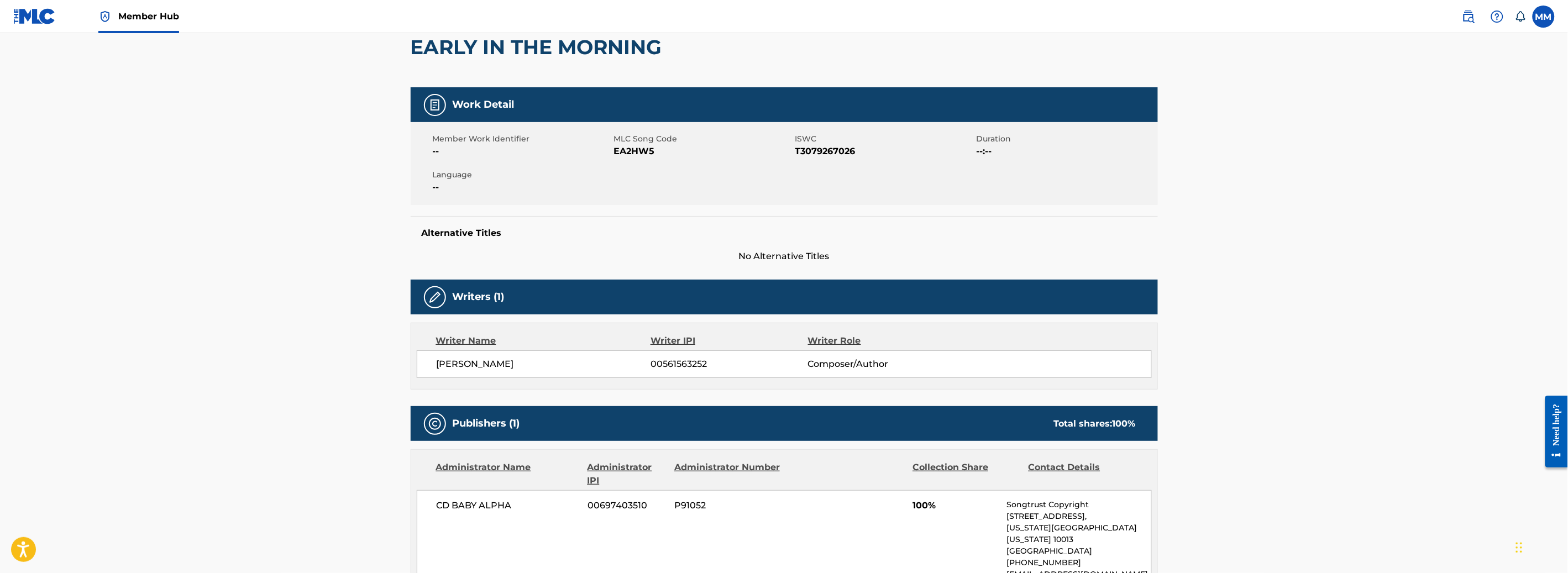
click at [630, 156] on span "EA2HW5" at bounding box center [703, 151] width 178 height 13
copy span "EA2HW5"
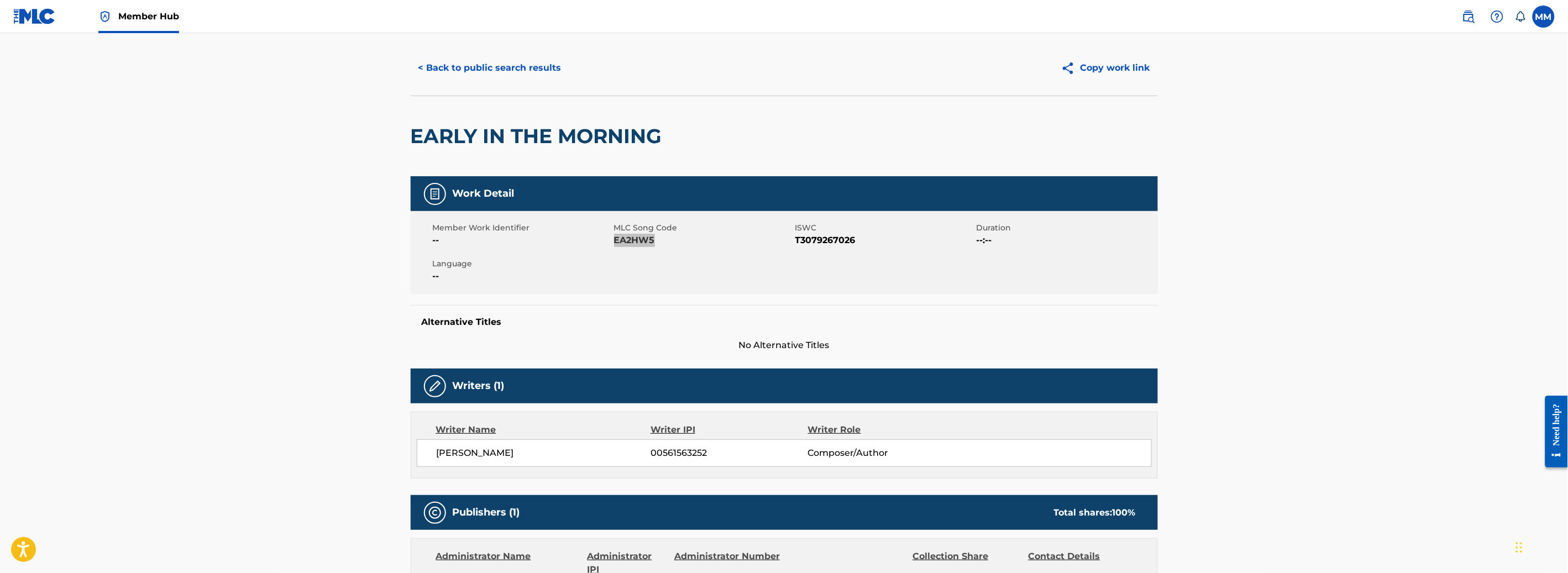
scroll to position [0, 0]
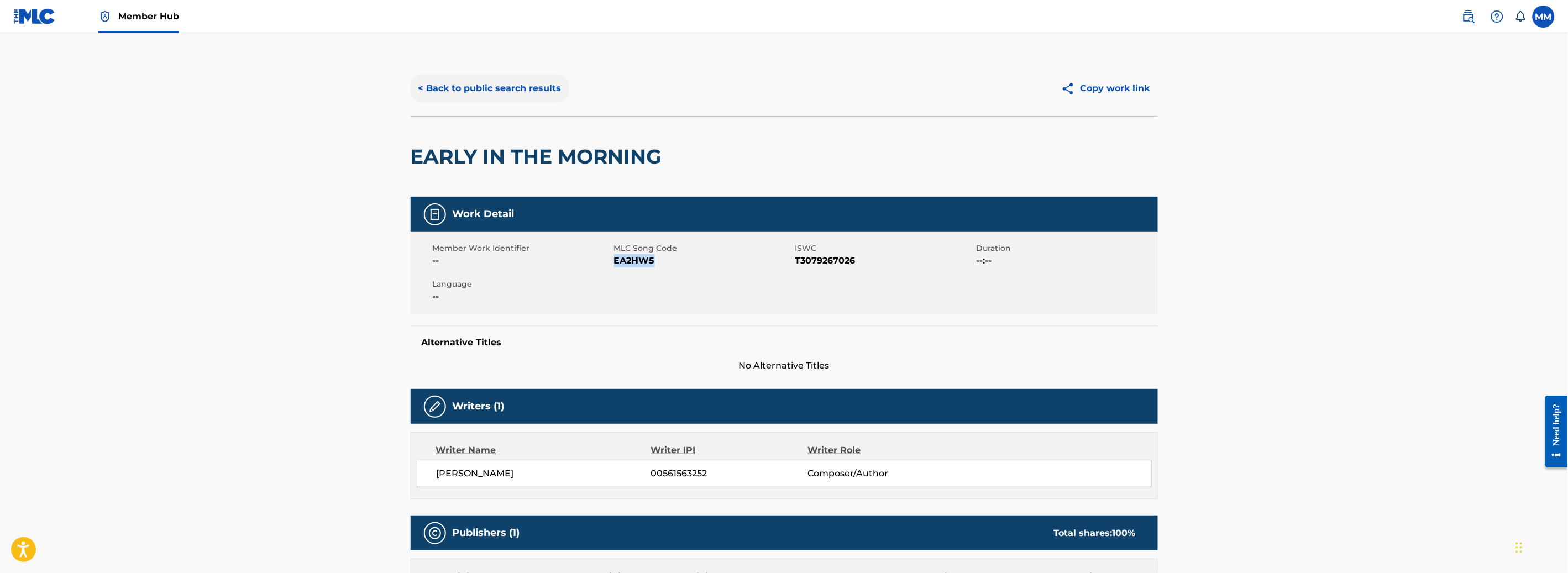
click at [442, 97] on button "< Back to public search results" at bounding box center [489, 88] width 158 height 28
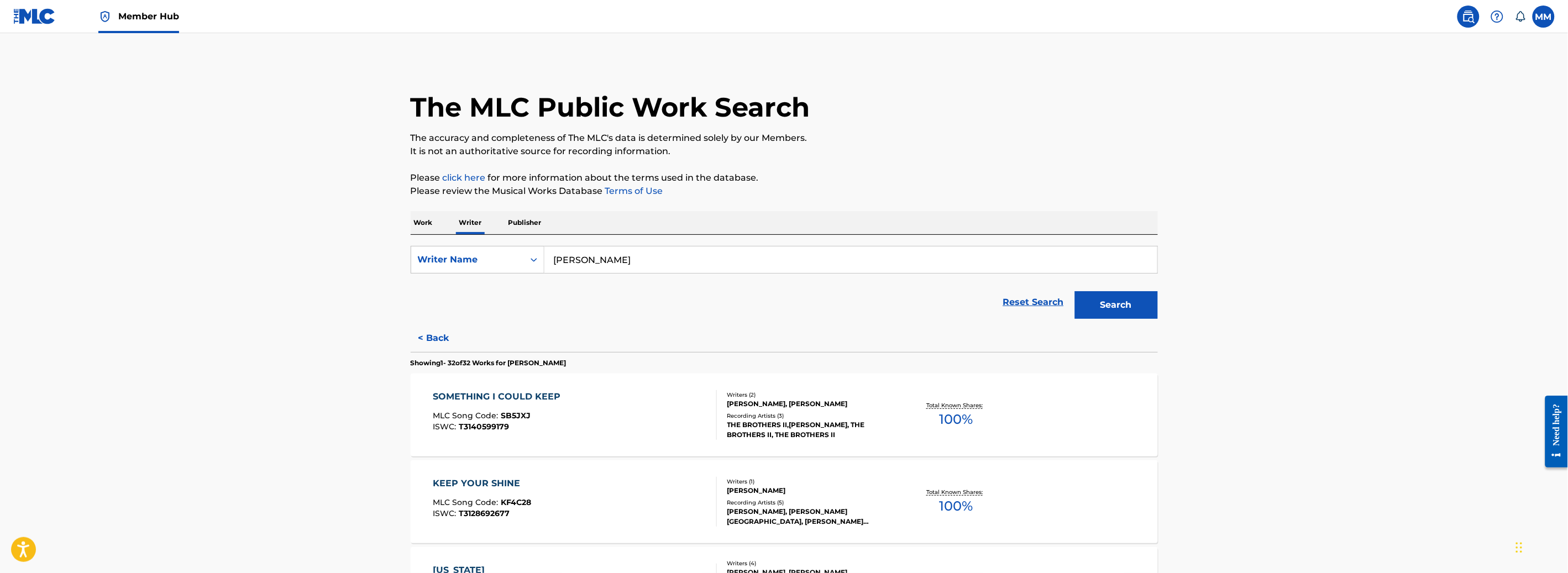
drag, startPoint x: 424, startPoint y: 223, endPoint x: 433, endPoint y: 230, distance: 11.4
click at [423, 223] on p "Work" at bounding box center [423, 223] width 25 height 23
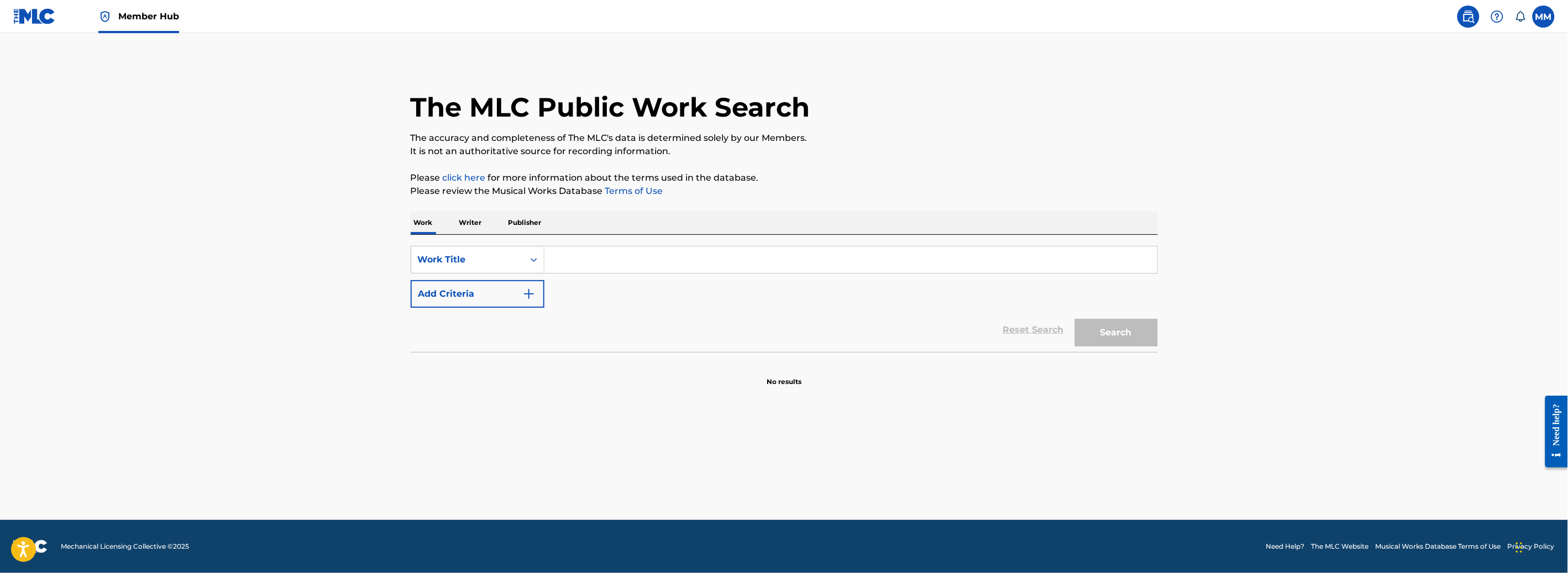
click at [582, 266] on input "Search Form" at bounding box center [850, 259] width 613 height 26
paste input "Carry With You"
type input "Carry With You"
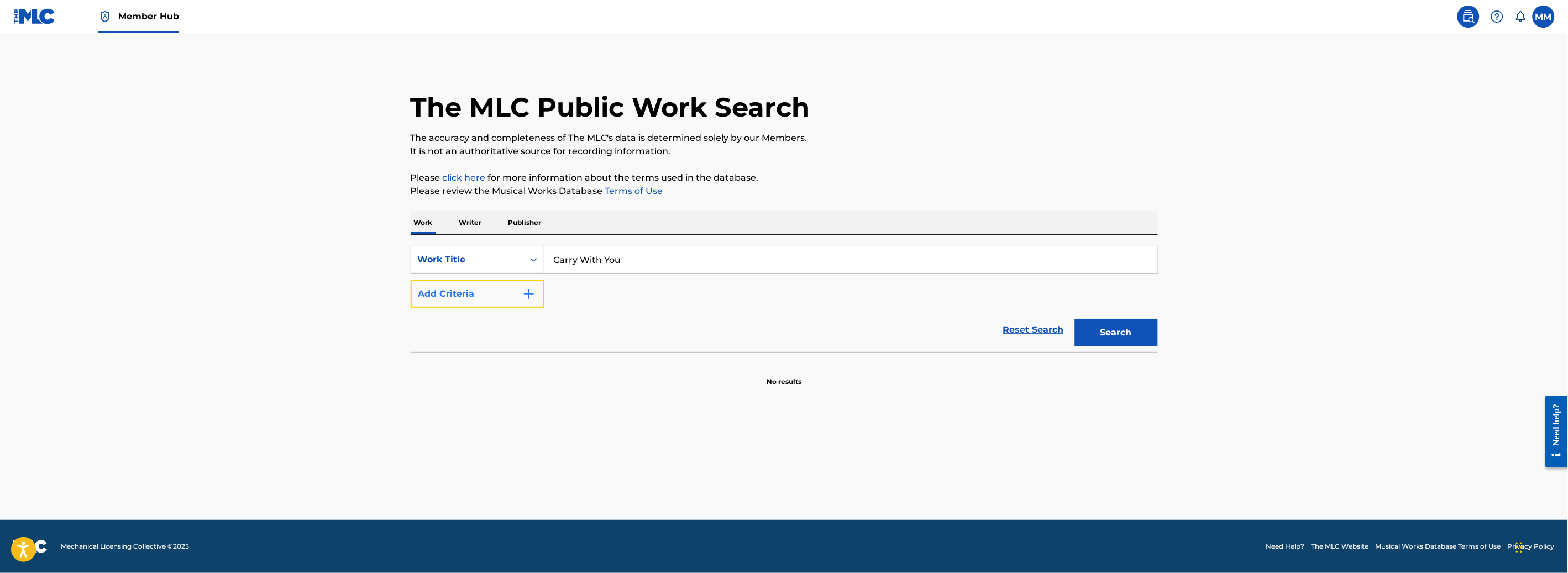
click at [497, 291] on button "Add Criteria" at bounding box center [477, 293] width 134 height 28
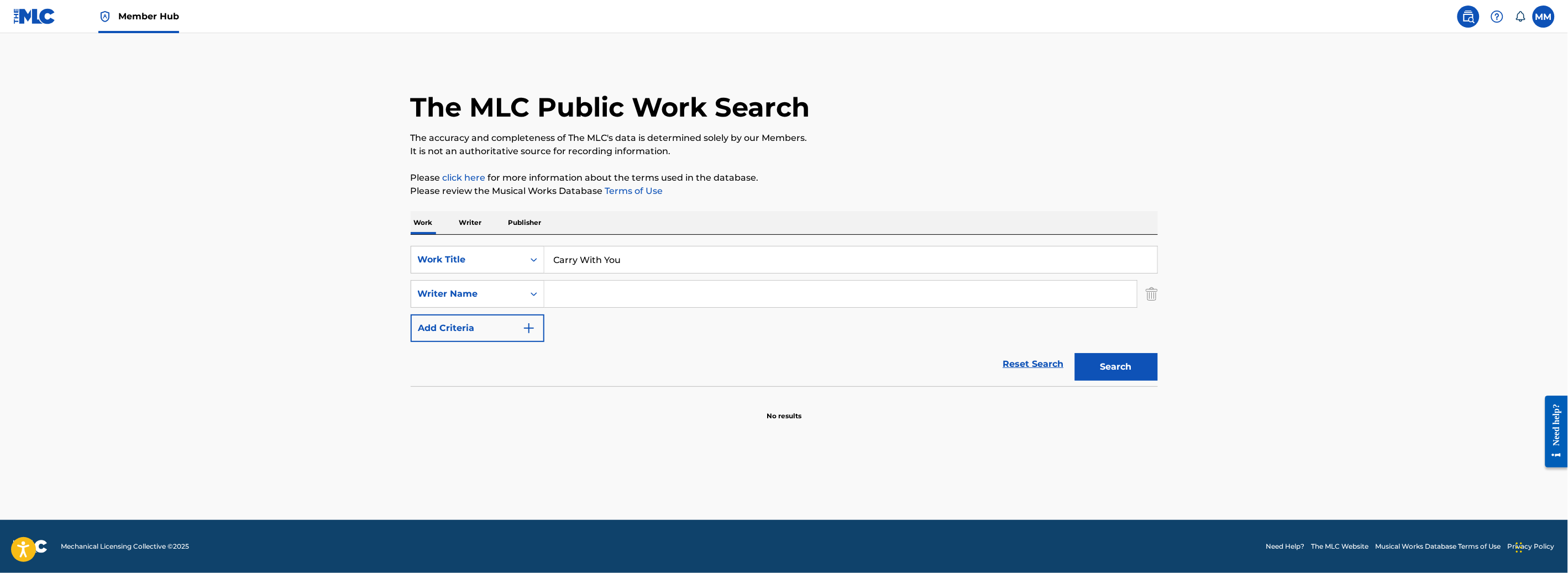
click at [578, 299] on input "Search Form" at bounding box center [840, 293] width 593 height 26
type input "arwady"
click at [1075, 354] on button "Search" at bounding box center [1116, 367] width 83 height 28
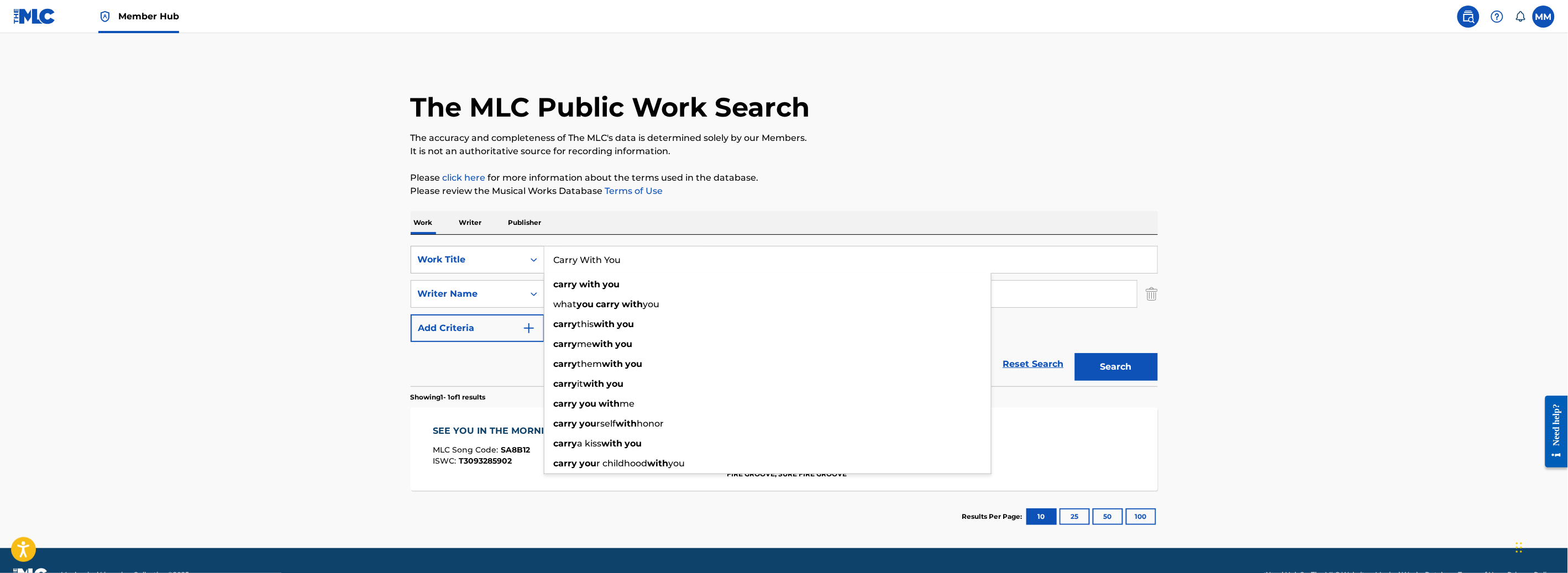
drag, startPoint x: 649, startPoint y: 259, endPoint x: 493, endPoint y: 253, distance: 156.1
click at [501, 253] on div "SearchWithCriteriab8f1ed59-d992-4155-964a-fb81e3896583 Work Title Carry With Yo…" at bounding box center [784, 259] width 748 height 28
paste input "old In [GEOGRAPHIC_DATA]"
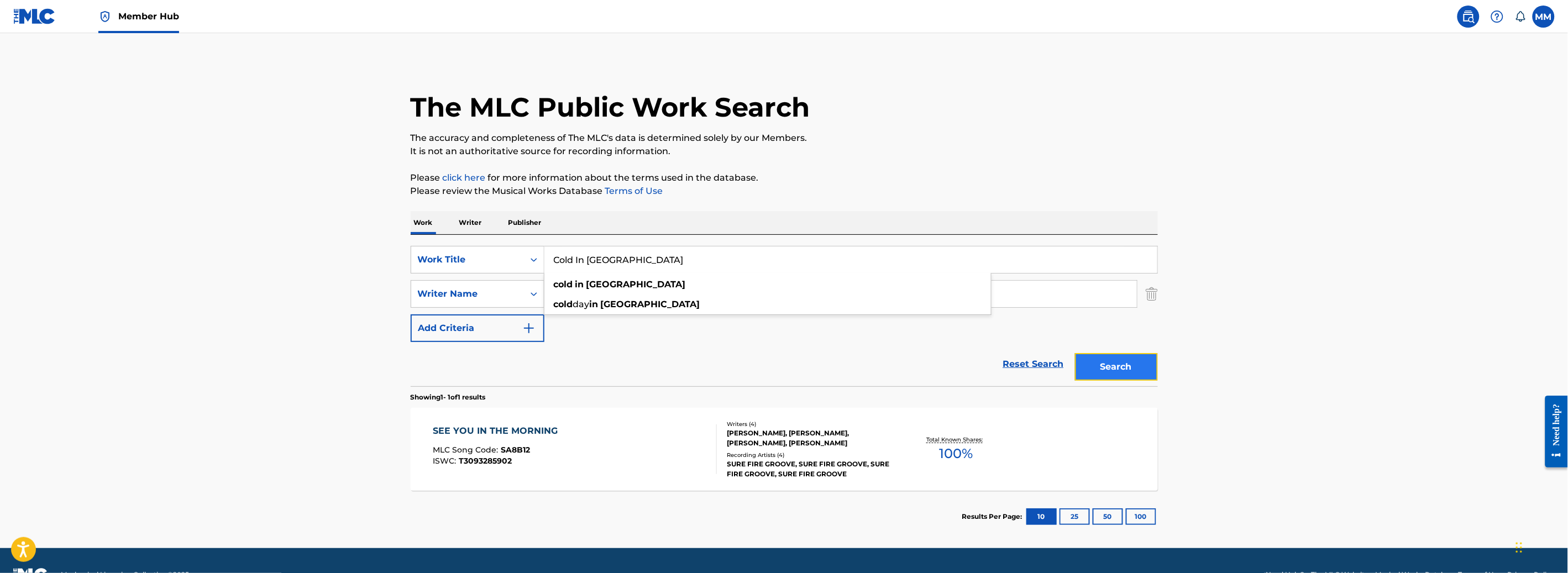
click at [1123, 375] on button "Search" at bounding box center [1116, 367] width 83 height 28
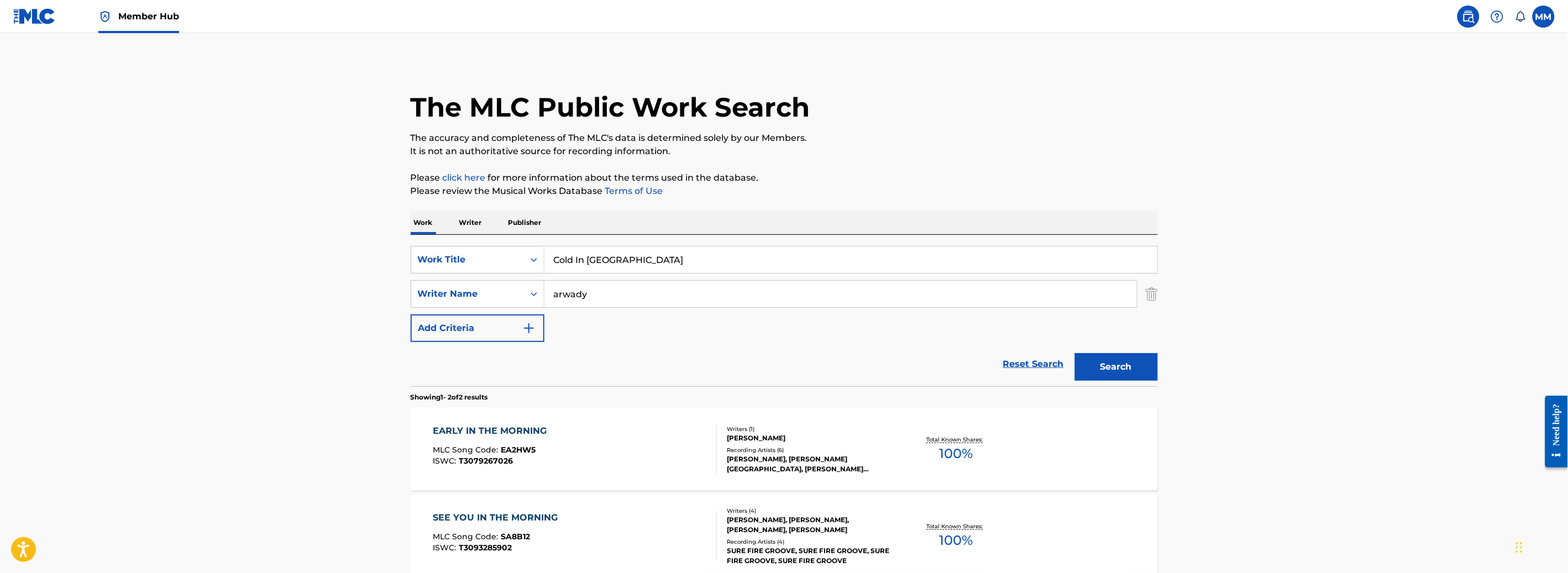
scroll to position [114, 0]
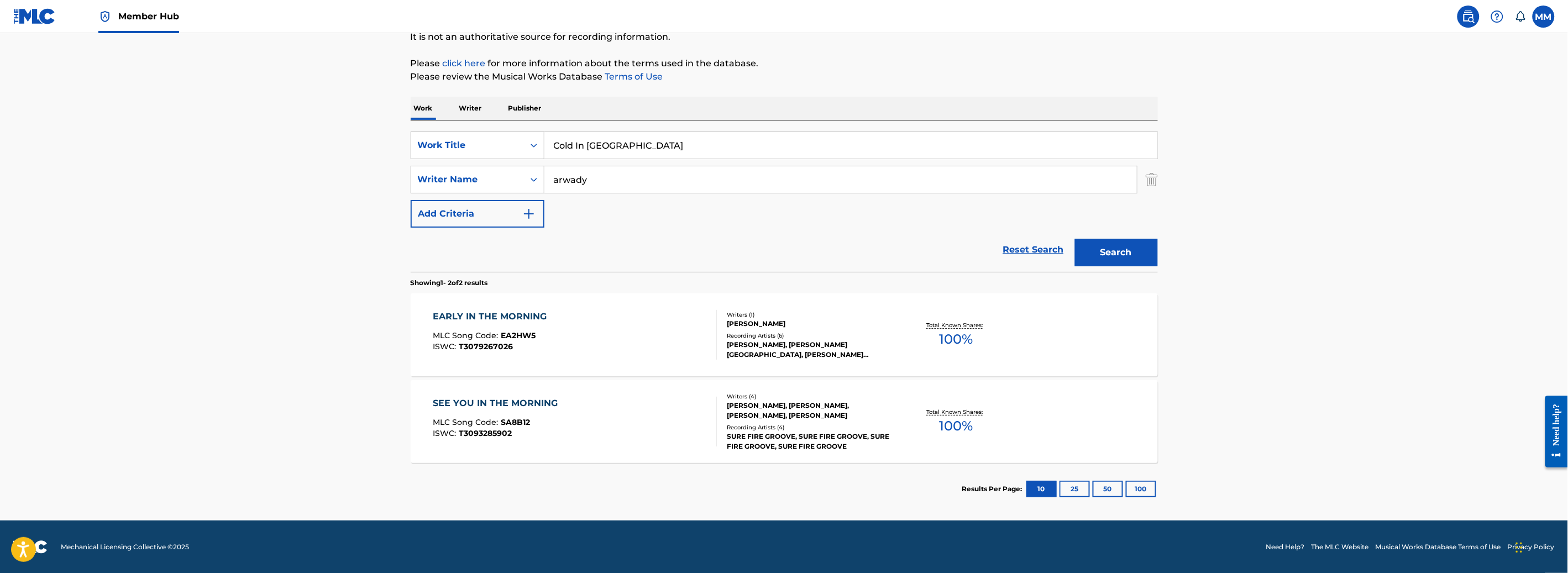
drag, startPoint x: 699, startPoint y: 148, endPoint x: 408, endPoint y: 133, distance: 291.4
click at [404, 125] on div "The MLC Public Work Search The accuracy and completeness of The MLC's data is d…" at bounding box center [784, 230] width 774 height 569
paste input "Place That I Know Well"
type input "Place That I Know Well"
click at [1105, 247] on button "Search" at bounding box center [1116, 252] width 83 height 28
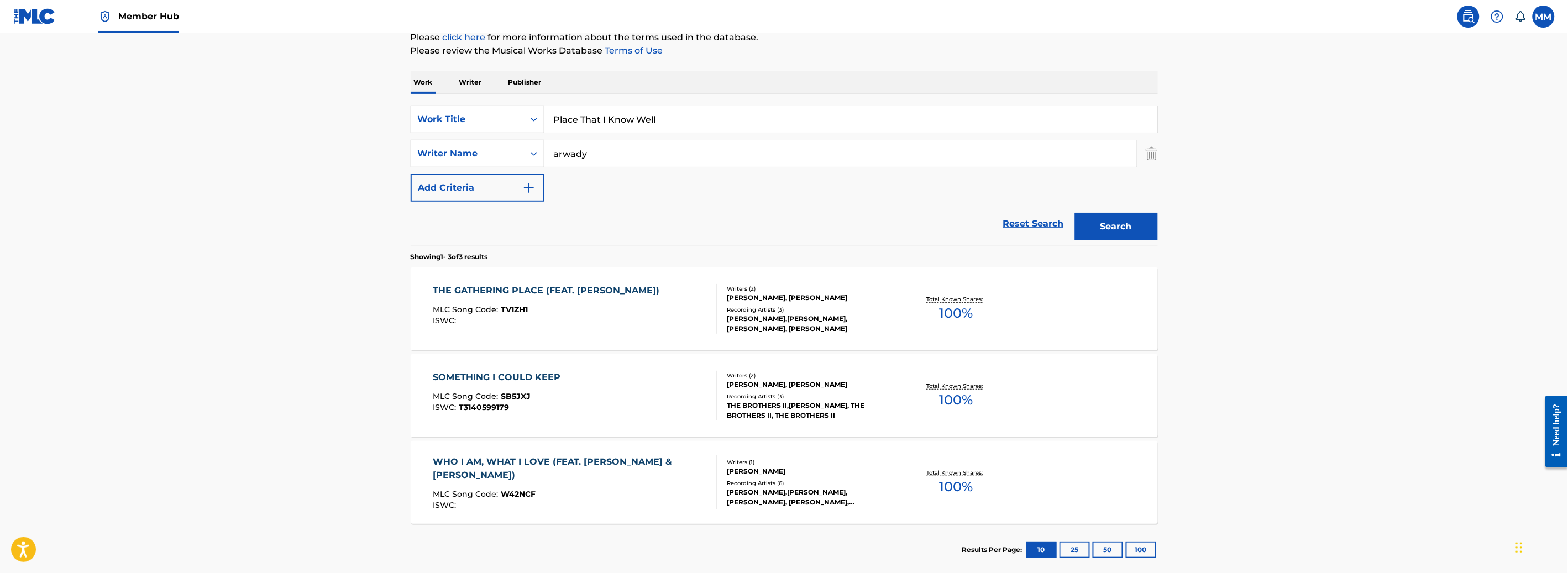
scroll to position [201, 0]
